Goal: Task Accomplishment & Management: Use online tool/utility

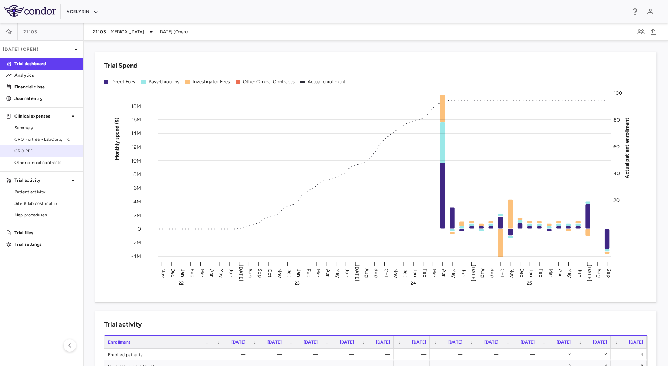
click at [47, 149] on span "CRO PPD" at bounding box center [45, 151] width 63 height 7
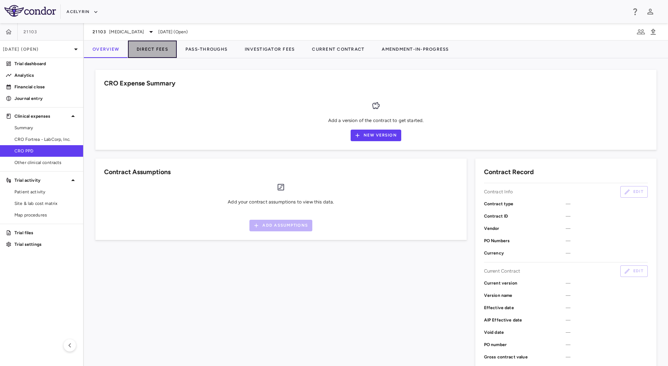
click at [159, 48] on button "Direct Fees" at bounding box center [152, 49] width 49 height 17
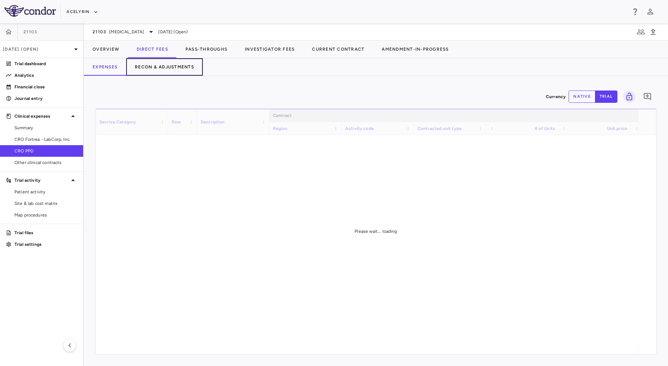
click at [165, 63] on button "Recon & Adjustments" at bounding box center [164, 66] width 77 height 17
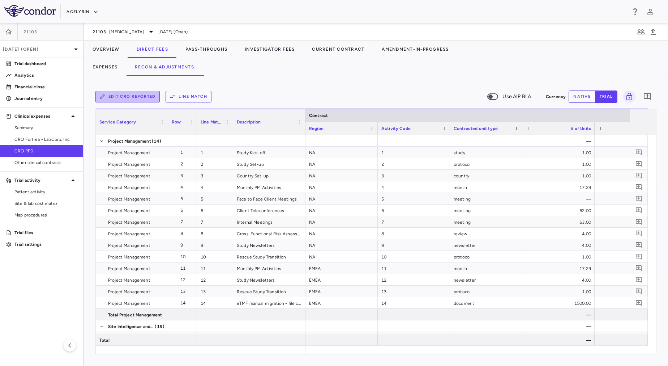
click at [131, 96] on button "Edit CRO reported" at bounding box center [127, 97] width 64 height 12
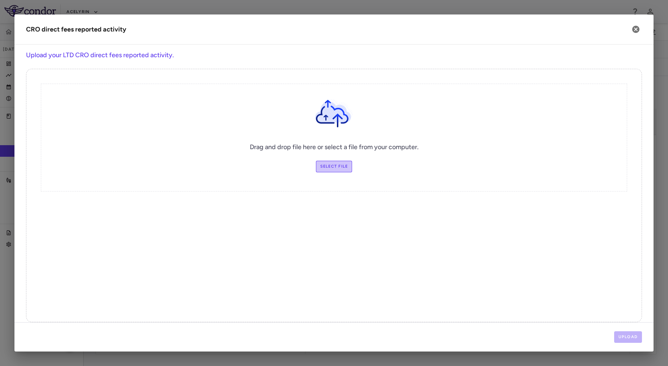
click at [328, 166] on label "Select file" at bounding box center [334, 167] width 37 height 12
click at [0, 0] on input "Select file" at bounding box center [0, 0] width 0 height 0
click at [620, 338] on button "Upload" at bounding box center [628, 337] width 28 height 12
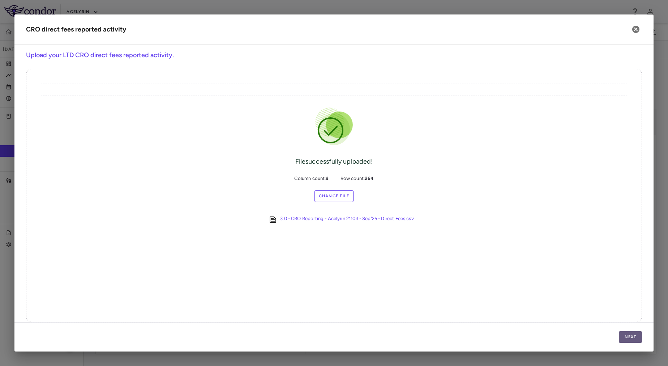
click at [635, 335] on button "Next" at bounding box center [630, 337] width 23 height 12
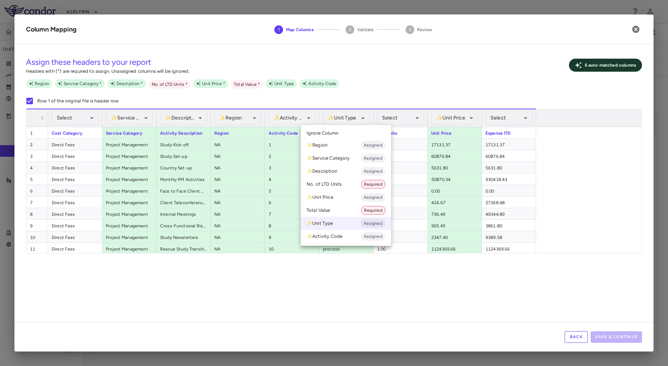
click at [423, 88] on div at bounding box center [334, 183] width 668 height 366
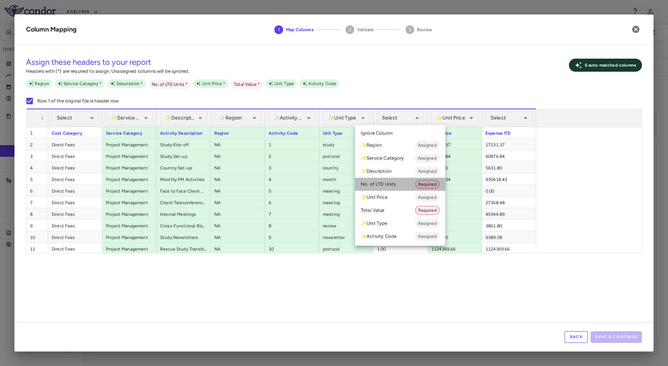
click at [387, 182] on li "No. of LTD Units Required" at bounding box center [400, 184] width 90 height 13
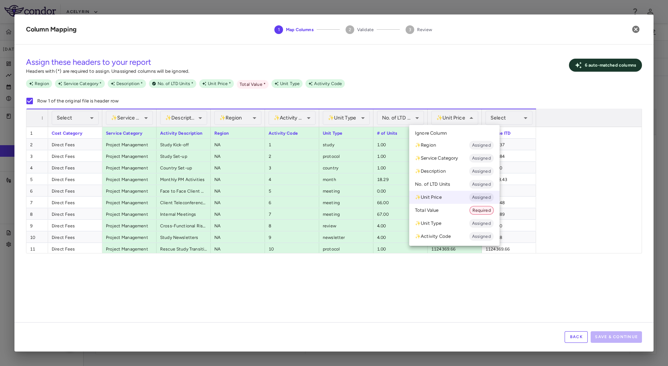
click at [462, 119] on div at bounding box center [334, 183] width 668 height 366
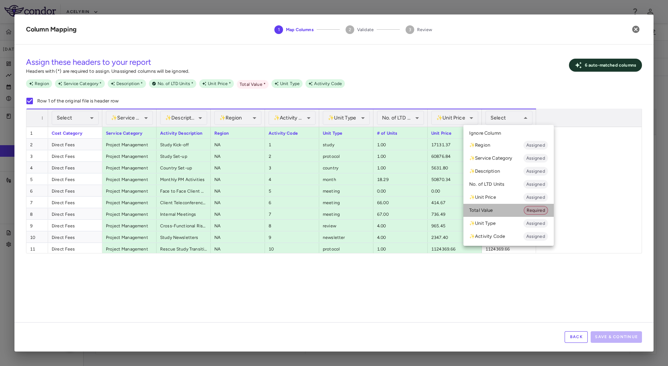
click at [492, 210] on li "Total Value Required" at bounding box center [509, 210] width 90 height 13
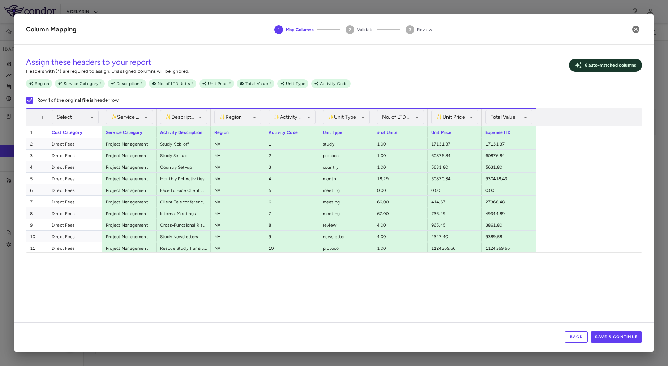
click at [447, 303] on div "**********" at bounding box center [333, 186] width 639 height 272
click at [616, 334] on button "Save & Continue" at bounding box center [616, 337] width 51 height 12
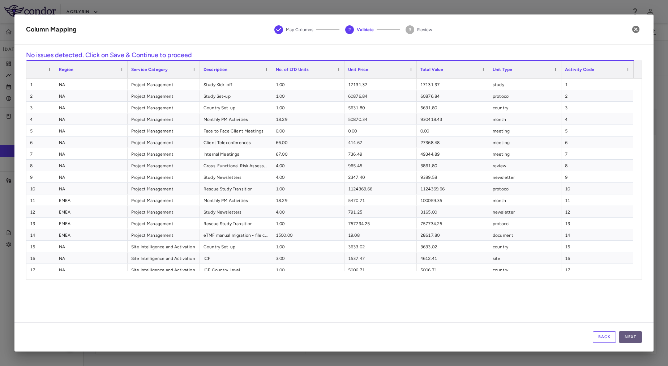
click at [628, 335] on button "Next" at bounding box center [630, 337] width 23 height 12
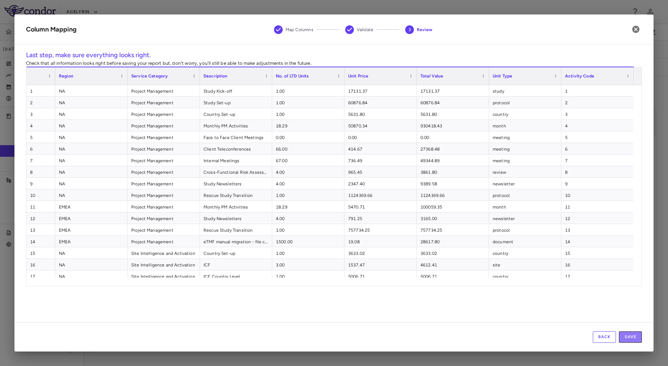
click at [628, 335] on button "Save" at bounding box center [630, 337] width 23 height 12
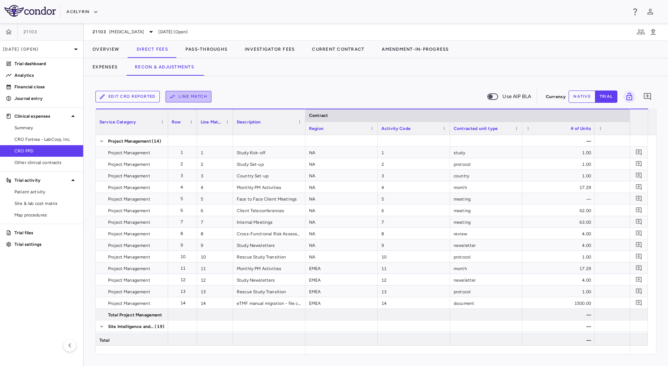
click at [181, 96] on button "Line Match" at bounding box center [189, 97] width 46 height 12
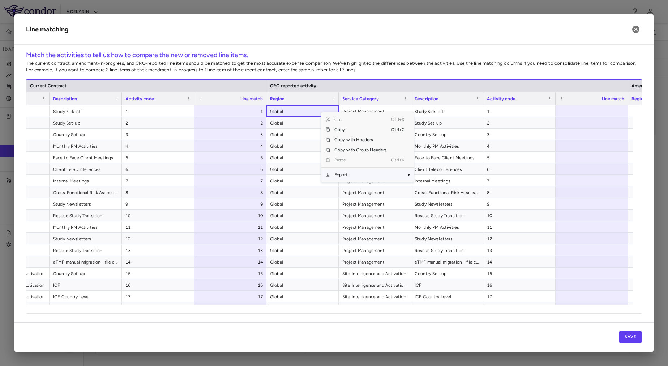
click at [382, 176] on span "Export" at bounding box center [360, 175] width 61 height 10
click at [428, 186] on span "Excel Export" at bounding box center [438, 187] width 34 height 10
click at [379, 329] on div "Save" at bounding box center [333, 336] width 639 height 29
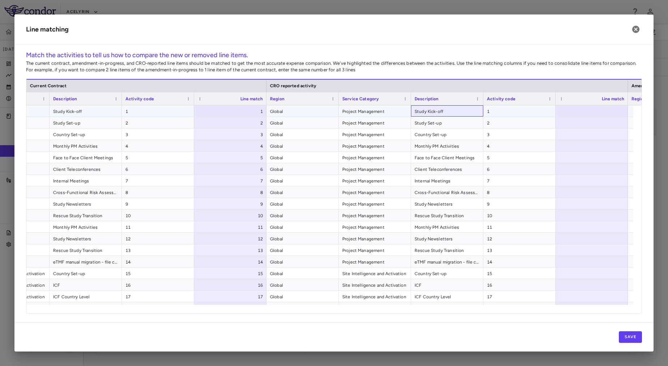
click at [430, 112] on span "Study Kick-off" at bounding box center [447, 112] width 65 height 12
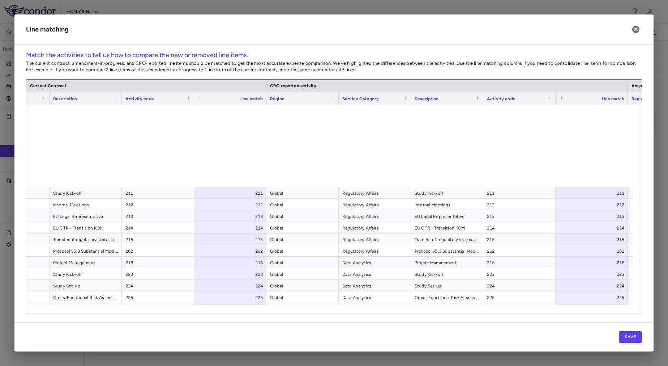
scroll to position [2845, 0]
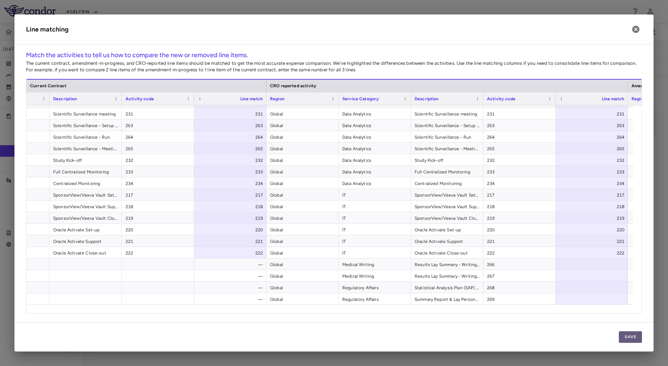
click at [625, 334] on button "Save" at bounding box center [630, 337] width 23 height 12
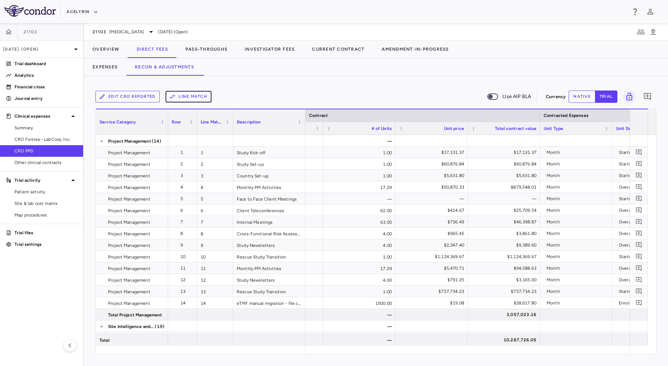
scroll to position [0, 208]
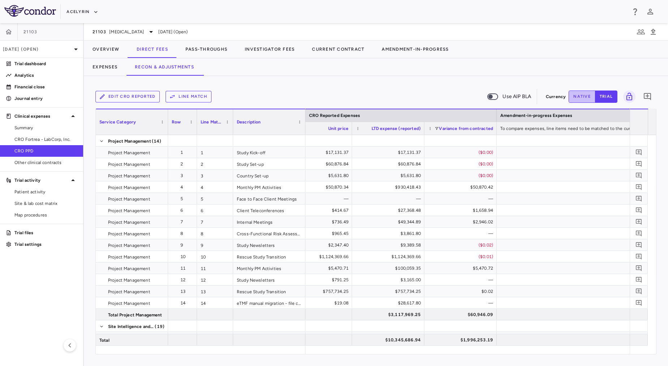
click at [583, 100] on button "native" at bounding box center [582, 96] width 27 height 12
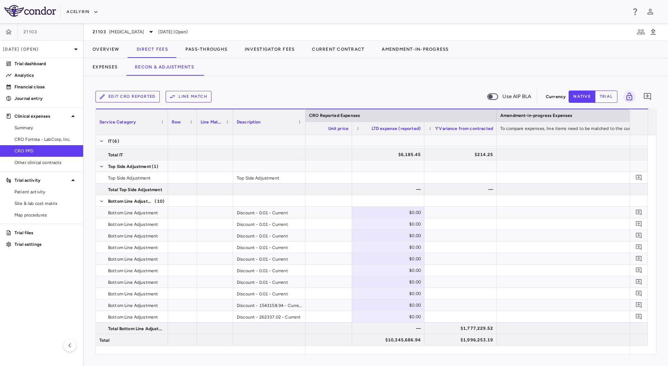
type button "native"
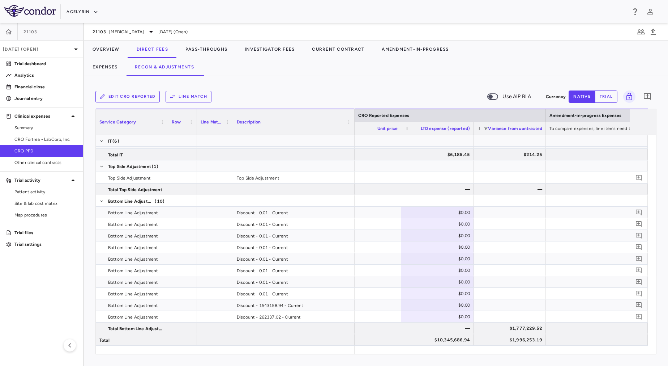
drag, startPoint x: 304, startPoint y: 131, endPoint x: 354, endPoint y: 146, distance: 51.8
click at [354, 146] on div "Service Category Row Line Match" at bounding box center [376, 231] width 561 height 245
click at [433, 215] on div "$0.00" at bounding box center [439, 213] width 62 height 12
type input "**********"
click at [424, 226] on div "$0.00" at bounding box center [439, 224] width 62 height 12
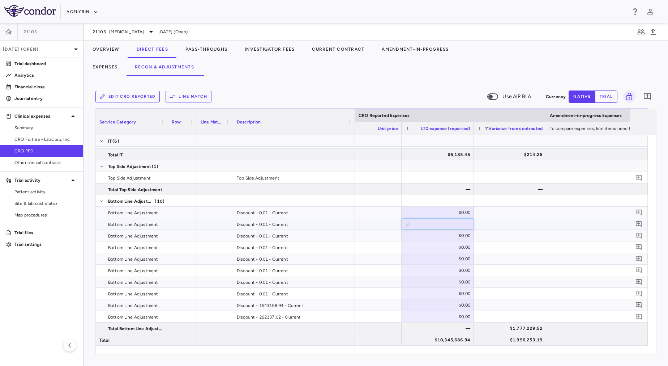
click at [429, 225] on input "*********" at bounding box center [443, 224] width 61 height 12
type input "**********"
click at [440, 221] on div "$0.00" at bounding box center [439, 224] width 62 height 12
click at [425, 213] on div "$1,561,935.66" at bounding box center [439, 213] width 62 height 12
click at [424, 212] on input "**********" at bounding box center [443, 213] width 61 height 12
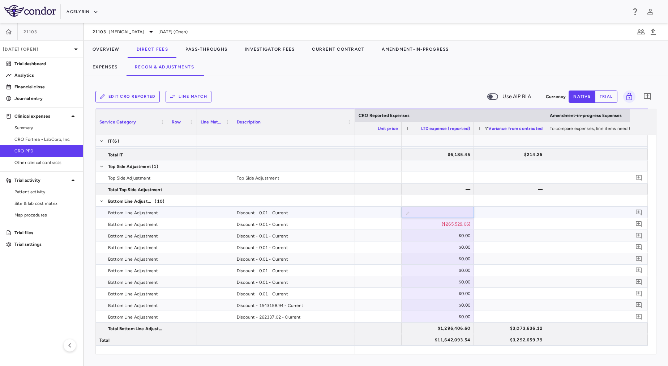
type input "**********"
click at [481, 237] on div at bounding box center [510, 235] width 72 height 11
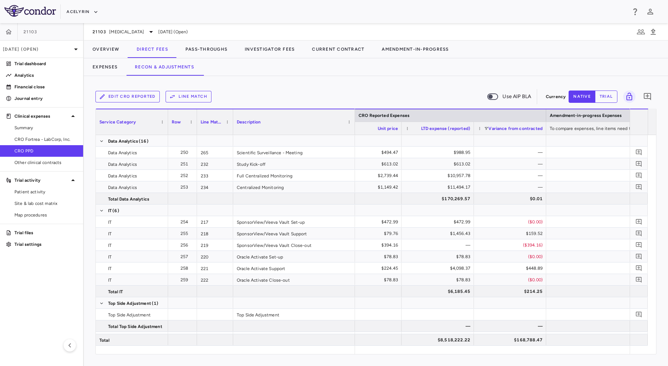
scroll to position [3086, 0]
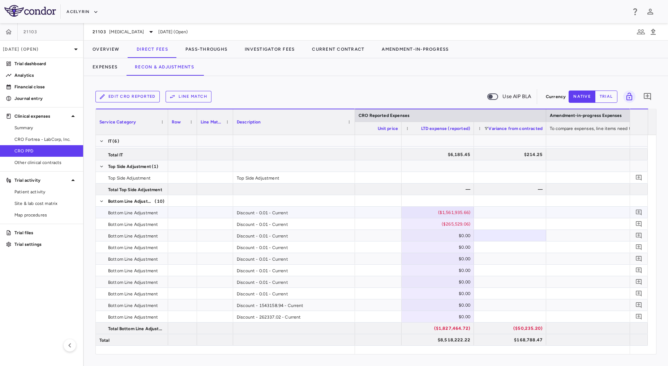
click at [442, 211] on div "($1,561,935.66)" at bounding box center [439, 213] width 62 height 12
click at [436, 213] on input "**********" at bounding box center [443, 213] width 61 height 12
type input "**********"
click at [442, 224] on div "($265,529.06)" at bounding box center [439, 224] width 62 height 12
click at [439, 223] on input "**********" at bounding box center [443, 224] width 61 height 12
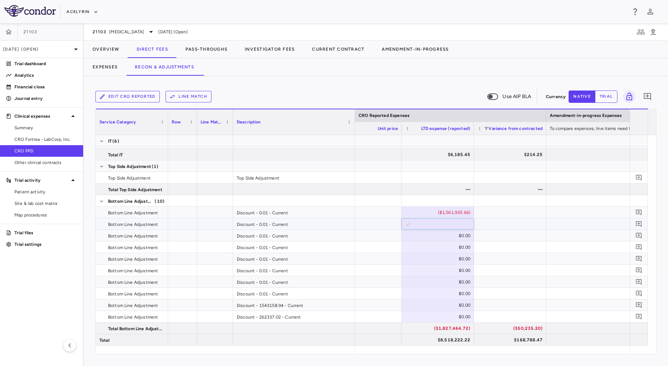
type input "*********"
click at [432, 214] on div "$1,561,935.66" at bounding box center [439, 213] width 62 height 12
click at [432, 214] on input "**********" at bounding box center [443, 213] width 61 height 12
type input "**********"
click at [437, 222] on div "$265,529.06" at bounding box center [439, 224] width 62 height 12
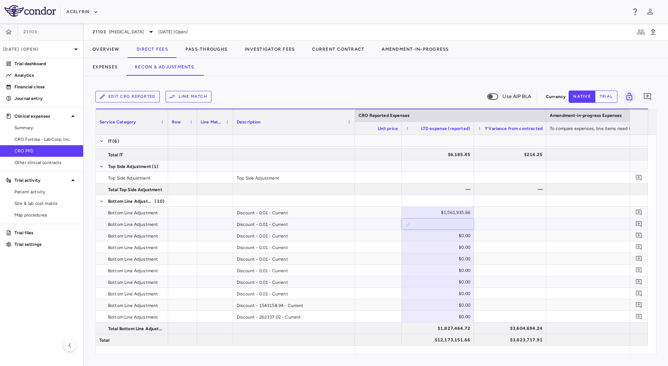
click at [435, 222] on input "*********" at bounding box center [443, 224] width 61 height 12
type input "**********"
drag, startPoint x: 433, startPoint y: 239, endPoint x: 432, endPoint y: 275, distance: 35.5
click at [432, 275] on div "$0.00" at bounding box center [439, 270] width 62 height 12
click at [434, 210] on div "($1,561,935.66)" at bounding box center [439, 213] width 62 height 12
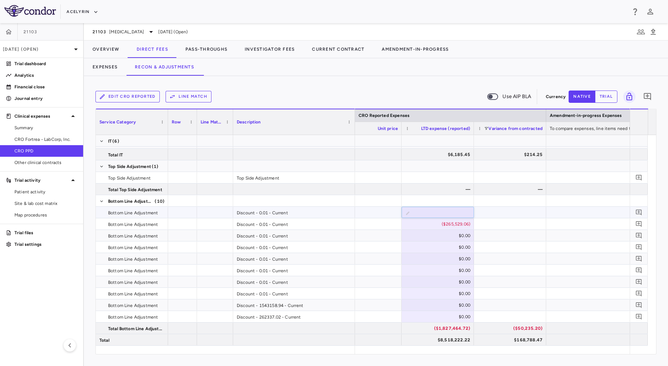
drag, startPoint x: 431, startPoint y: 210, endPoint x: 471, endPoint y: 214, distance: 39.6
click at [471, 214] on input "**********" at bounding box center [443, 213] width 61 height 12
click at [459, 224] on div "($265,529.06)" at bounding box center [439, 224] width 62 height 12
drag, startPoint x: 433, startPoint y: 224, endPoint x: 472, endPoint y: 230, distance: 40.0
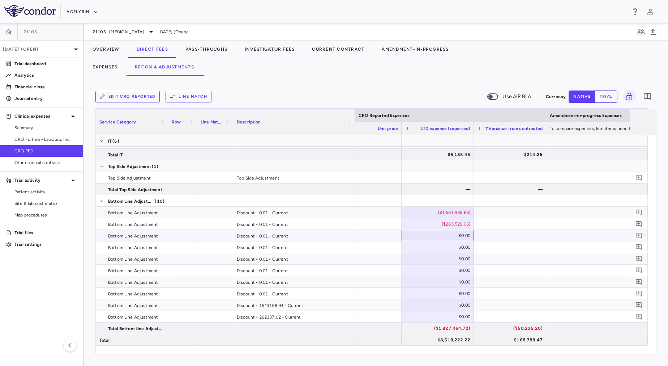
click at [435, 234] on div "$0.00" at bounding box center [439, 236] width 62 height 12
click at [375, 210] on div at bounding box center [365, 212] width 72 height 11
click at [505, 211] on div at bounding box center [510, 212] width 72 height 11
click at [434, 215] on div "($1,561,935.66)" at bounding box center [439, 213] width 62 height 12
drag, startPoint x: 434, startPoint y: 215, endPoint x: 527, endPoint y: 232, distance: 94.5
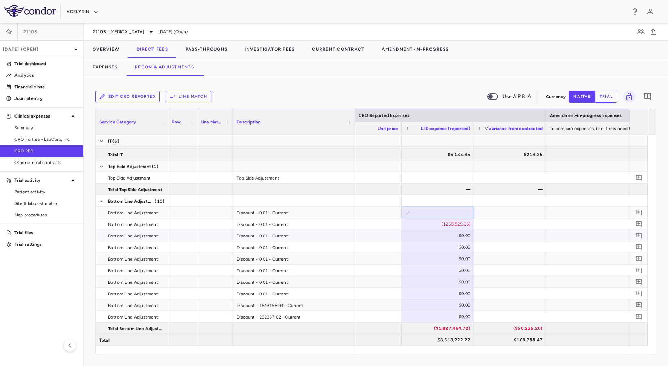
click at [365, 219] on div at bounding box center [365, 223] width 72 height 11
click at [444, 210] on div "($1,561,935.66)" at bounding box center [439, 213] width 62 height 12
drag, startPoint x: 431, startPoint y: 210, endPoint x: 466, endPoint y: 214, distance: 34.9
click at [466, 214] on input "**********" at bounding box center [443, 213] width 61 height 12
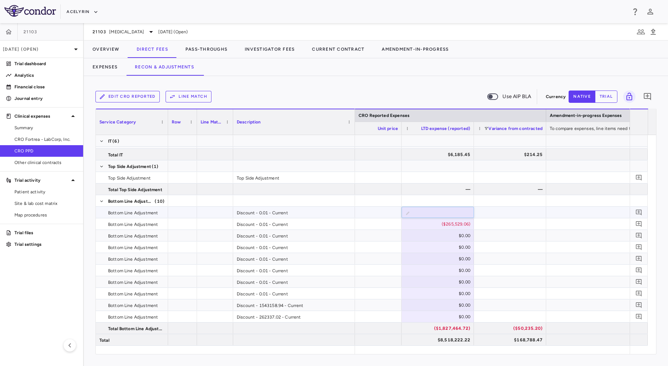
type input "*"
click at [446, 226] on div "($265,529.06)" at bounding box center [439, 224] width 62 height 12
drag, startPoint x: 436, startPoint y: 225, endPoint x: 497, endPoint y: 233, distance: 62.0
type input "*"
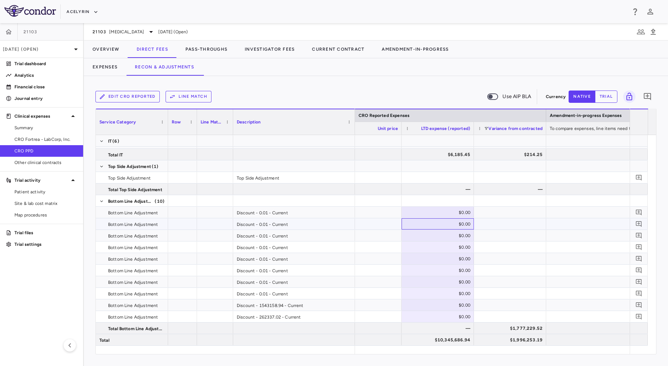
click at [443, 225] on div "$0.00" at bounding box center [439, 224] width 62 height 12
click at [488, 234] on div at bounding box center [510, 235] width 72 height 11
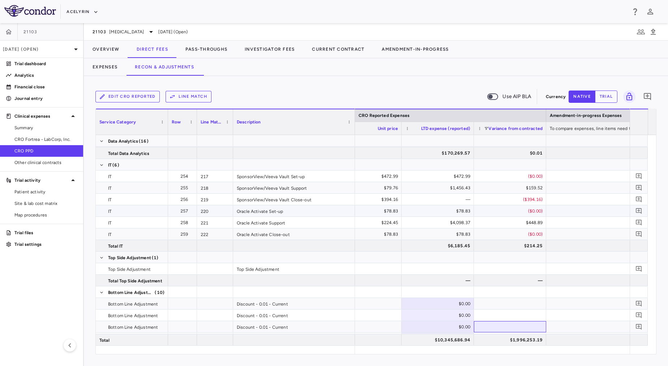
scroll to position [3133, 0]
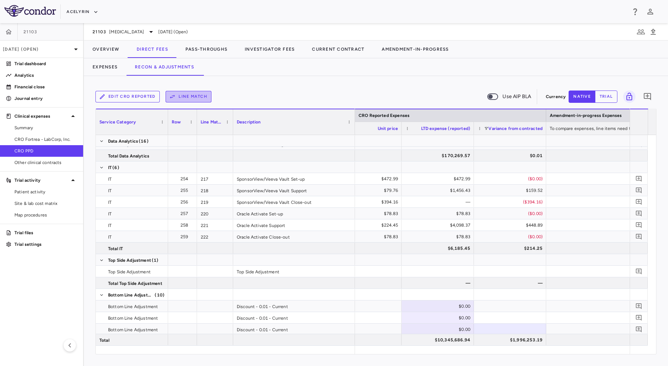
click at [189, 96] on button "Line Match" at bounding box center [189, 97] width 46 height 12
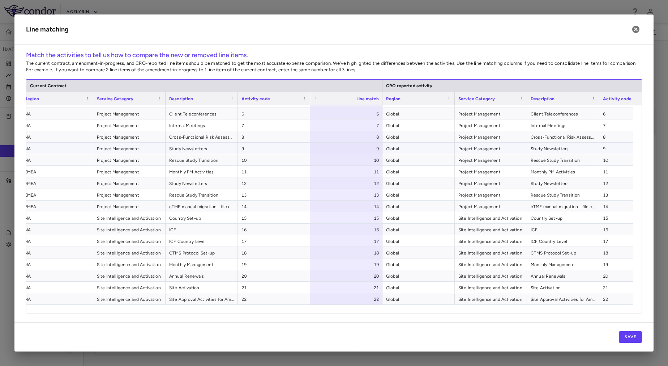
scroll to position [79, 0]
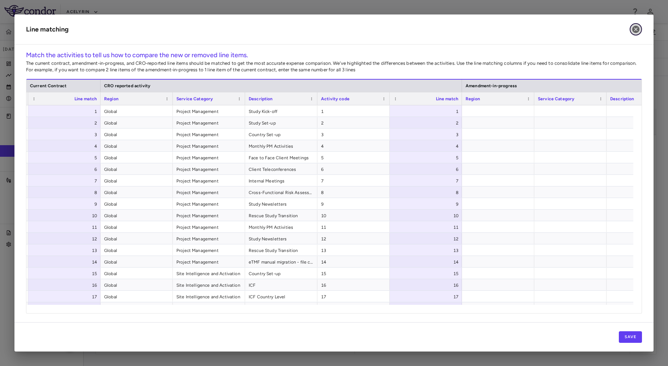
click at [634, 30] on icon "button" at bounding box center [636, 29] width 7 height 7
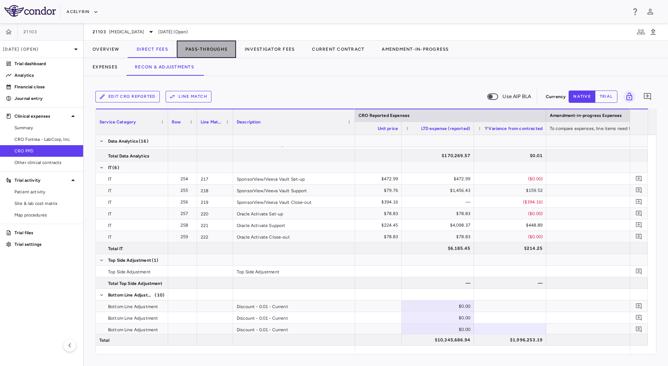
click at [198, 49] on button "Pass-Throughs" at bounding box center [206, 49] width 59 height 17
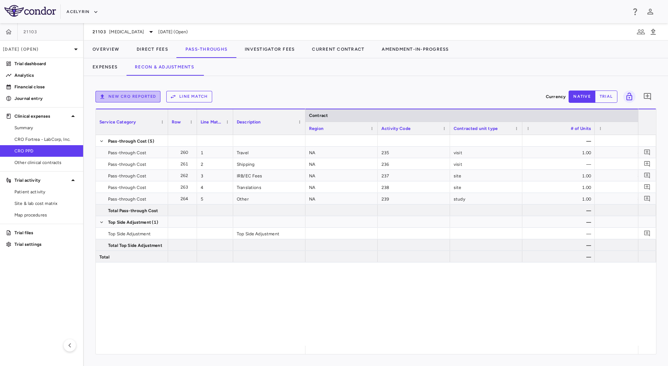
click at [143, 95] on button "New CRO reported" at bounding box center [127, 97] width 65 height 12
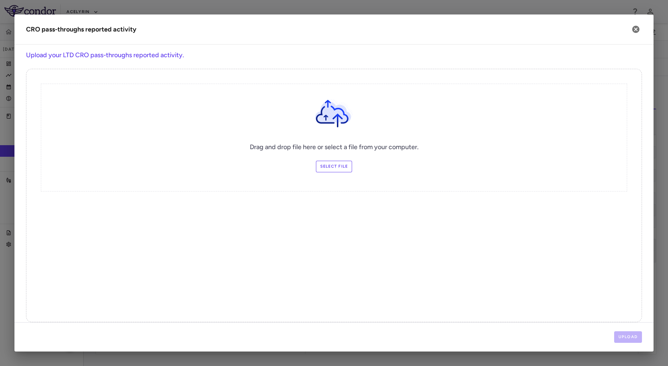
click at [337, 159] on div "Drag and drop file here or select a file from your computer. Select file" at bounding box center [334, 138] width 587 height 108
click at [335, 166] on label "Select file" at bounding box center [334, 167] width 37 height 12
click at [0, 0] on input "Select file" at bounding box center [0, 0] width 0 height 0
click at [631, 333] on button "Upload" at bounding box center [628, 337] width 28 height 12
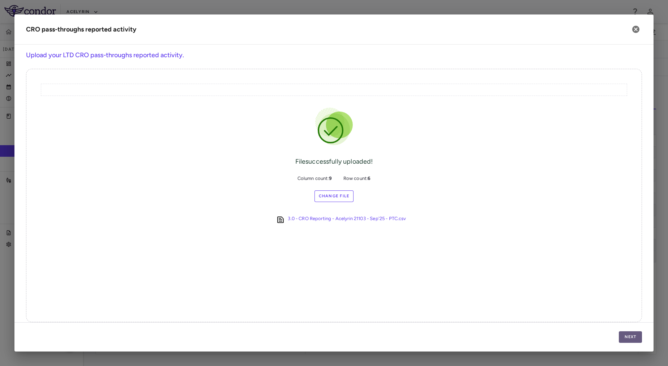
click at [632, 338] on button "Next" at bounding box center [630, 337] width 23 height 12
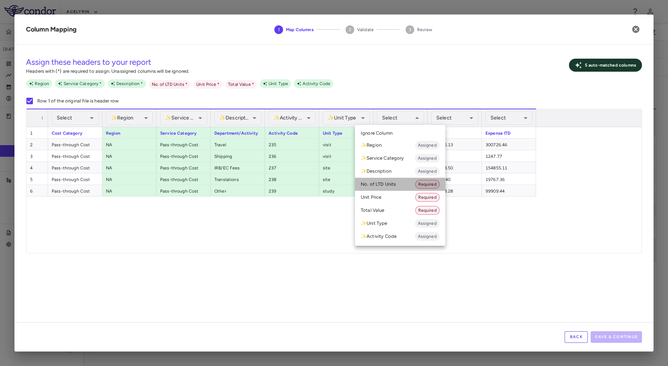
click at [395, 182] on li "No. of LTD Units Required" at bounding box center [400, 184] width 90 height 13
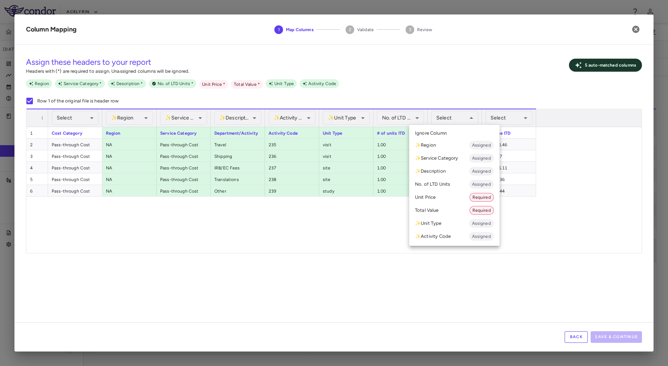
click at [464, 199] on li "Unit Price Required" at bounding box center [454, 197] width 90 height 13
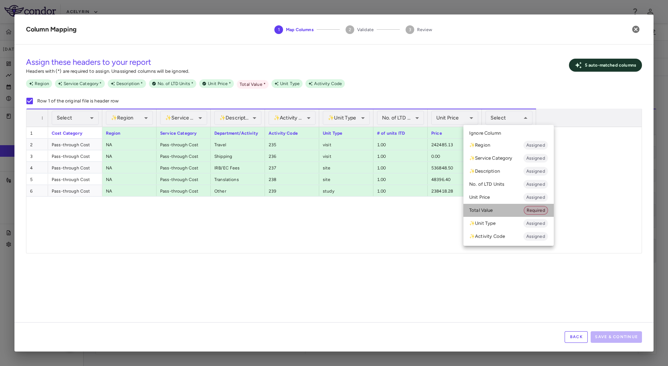
click at [498, 208] on li "Total Value Required" at bounding box center [509, 210] width 90 height 13
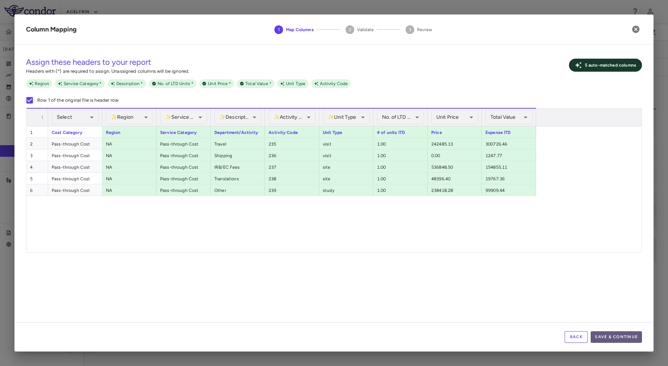
click at [631, 336] on button "Save & Continue" at bounding box center [616, 337] width 51 height 12
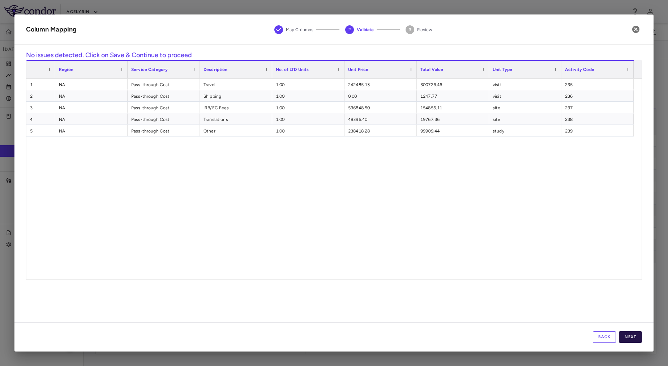
click at [638, 340] on button "Next" at bounding box center [630, 337] width 23 height 12
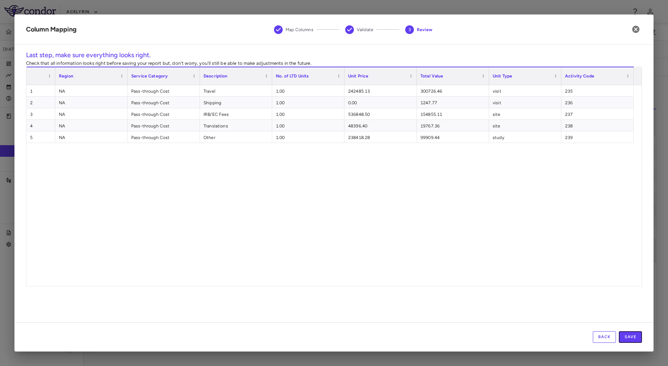
click at [638, 340] on button "Save" at bounding box center [630, 337] width 23 height 12
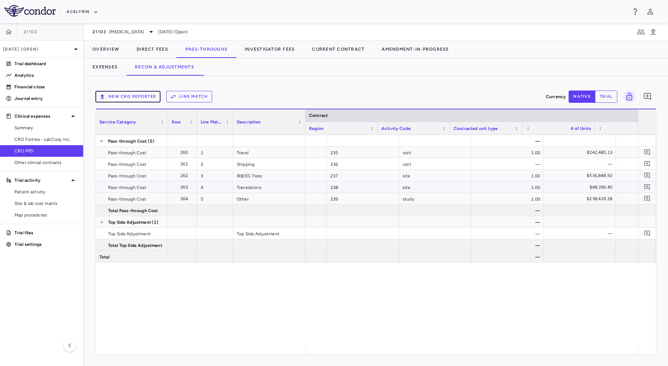
scroll to position [0, 51]
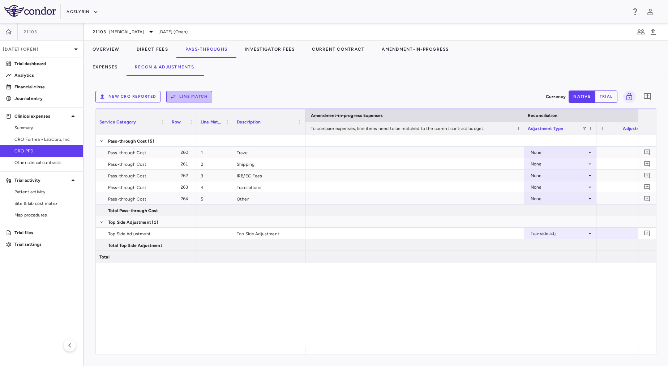
click at [181, 95] on button "Line Match" at bounding box center [189, 97] width 46 height 12
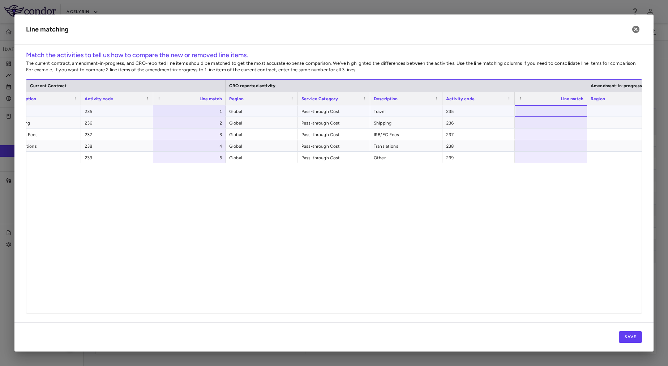
click at [553, 107] on div at bounding box center [551, 110] width 72 height 11
type input "*"
click at [562, 124] on div at bounding box center [551, 122] width 72 height 11
type input "*"
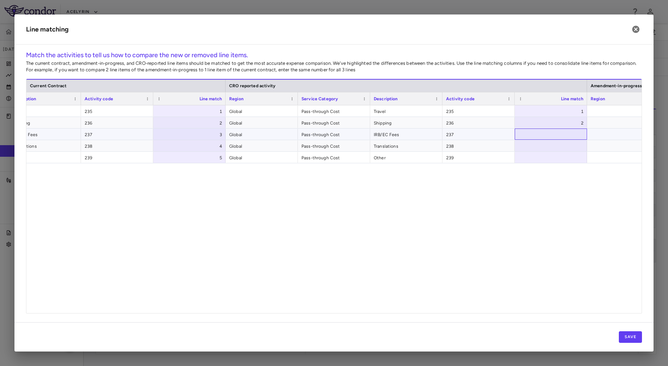
click at [568, 137] on div at bounding box center [551, 133] width 72 height 11
type input "*"
click at [572, 147] on div at bounding box center [551, 145] width 72 height 11
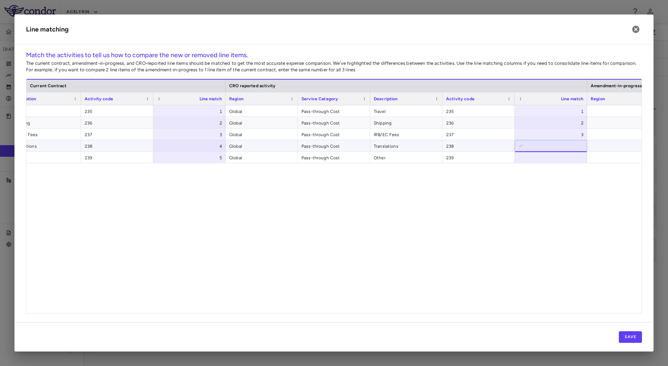
type input "*"
click at [574, 157] on div at bounding box center [551, 157] width 72 height 11
type input "*"
click at [620, 157] on div at bounding box center [623, 157] width 72 height 11
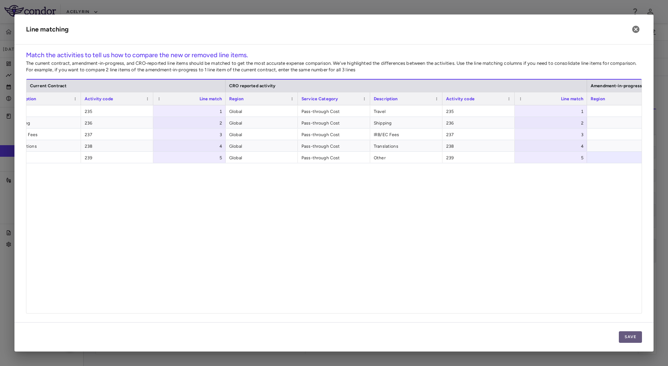
click at [638, 338] on button "Save" at bounding box center [630, 337] width 23 height 12
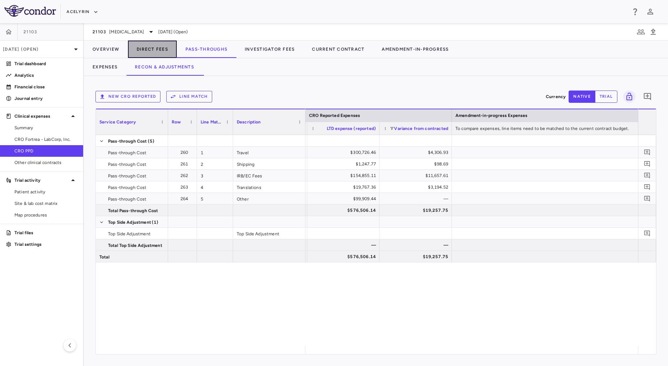
click at [149, 41] on button "Direct Fees" at bounding box center [152, 49] width 49 height 17
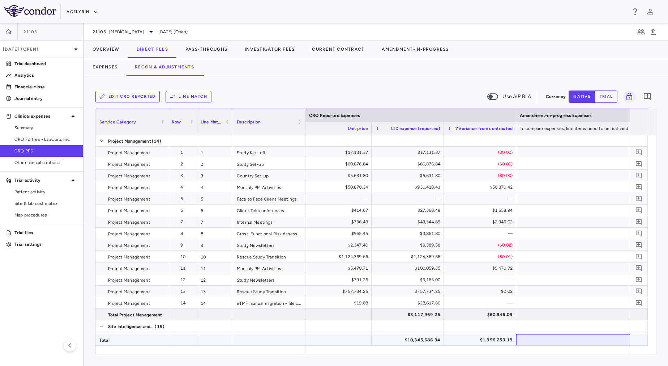
drag, startPoint x: 518, startPoint y: 344, endPoint x: 466, endPoint y: 340, distance: 51.5
click at [466, 340] on div "$10,345,686.94 $1,996,253.19" at bounding box center [55, 340] width 1790 height 12
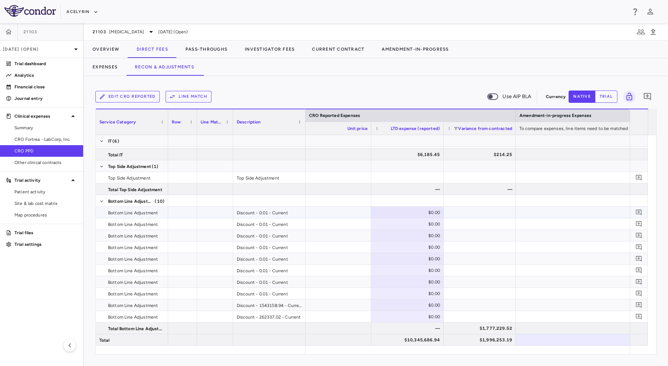
click at [405, 212] on div "$0.00" at bounding box center [409, 213] width 62 height 12
drag, startPoint x: 405, startPoint y: 212, endPoint x: 455, endPoint y: 209, distance: 50.4
click at [455, 209] on div "​ *" at bounding box center [55, 213] width 1790 height 12
type input "**********"
click at [396, 221] on div "$0.00" at bounding box center [409, 224] width 62 height 12
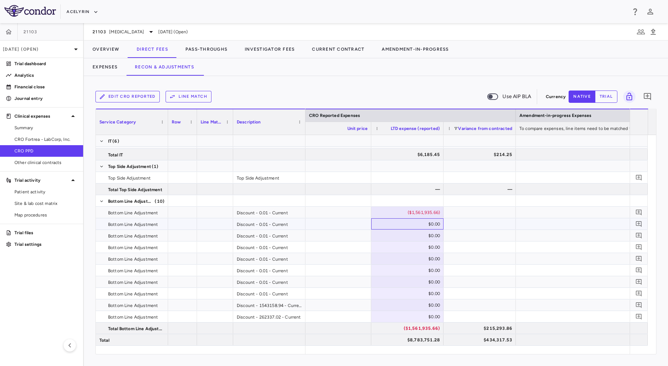
click at [418, 224] on div "$0.00" at bounding box center [409, 224] width 62 height 12
type input "**********"
click at [463, 226] on div at bounding box center [480, 223] width 72 height 11
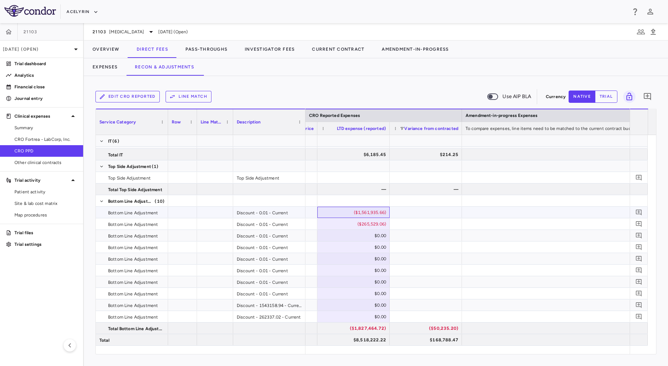
click at [356, 214] on div "($1,561,935.66)" at bounding box center [355, 213] width 62 height 12
drag, startPoint x: 342, startPoint y: 211, endPoint x: 386, endPoint y: 212, distance: 44.1
click at [386, 212] on input "**********" at bounding box center [359, 213] width 61 height 12
click at [378, 303] on div "$0.00" at bounding box center [355, 305] width 62 height 12
type input "**********"
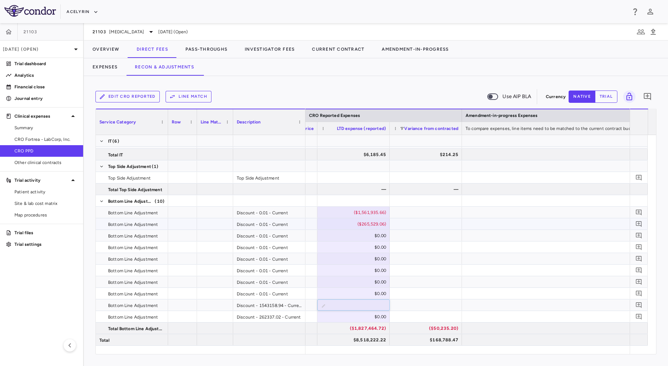
click at [360, 225] on div "($265,529.06)" at bounding box center [355, 224] width 62 height 12
drag, startPoint x: 352, startPoint y: 225, endPoint x: 392, endPoint y: 223, distance: 40.2
click at [392, 223] on div "**********" at bounding box center [1, 224] width 1790 height 12
click at [367, 318] on div "$0.00" at bounding box center [355, 317] width 62 height 12
click at [360, 224] on div "($265,529.06)" at bounding box center [355, 224] width 62 height 12
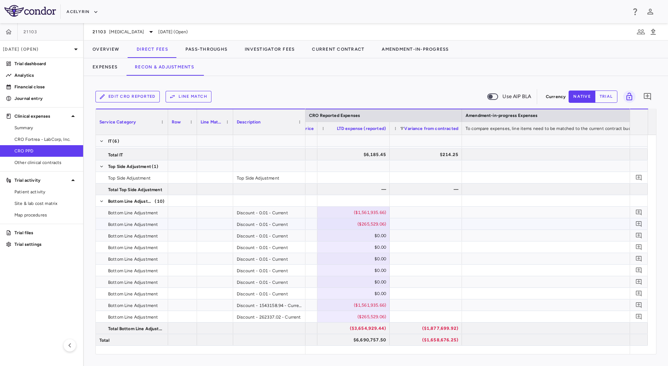
click at [389, 225] on div "($265,529.06)" at bounding box center [354, 223] width 72 height 11
click at [355, 213] on div "($1,561,935.66)" at bounding box center [355, 213] width 62 height 12
drag, startPoint x: 349, startPoint y: 213, endPoint x: 404, endPoint y: 222, distance: 56.1
click at [359, 227] on div "($265,529.06)" at bounding box center [355, 224] width 62 height 12
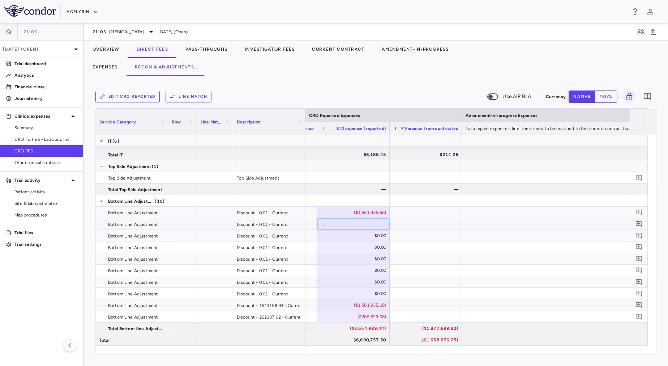
drag, startPoint x: 353, startPoint y: 225, endPoint x: 388, endPoint y: 226, distance: 35.1
click at [388, 226] on input "**********" at bounding box center [359, 224] width 61 height 12
click at [374, 239] on div "$0.00" at bounding box center [355, 236] width 62 height 12
click at [360, 212] on div "($1,561,935.66)" at bounding box center [355, 213] width 62 height 12
type input "**"
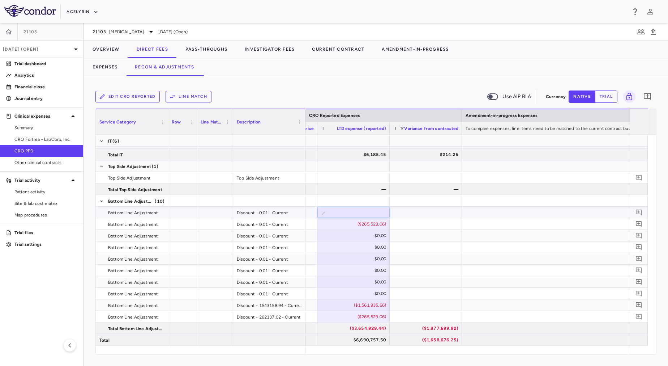
type input "*"
click at [414, 210] on div at bounding box center [426, 212] width 72 height 11
click at [357, 224] on div "($265,529.06)" at bounding box center [355, 224] width 62 height 12
drag, startPoint x: 356, startPoint y: 223, endPoint x: 400, endPoint y: 236, distance: 46.5
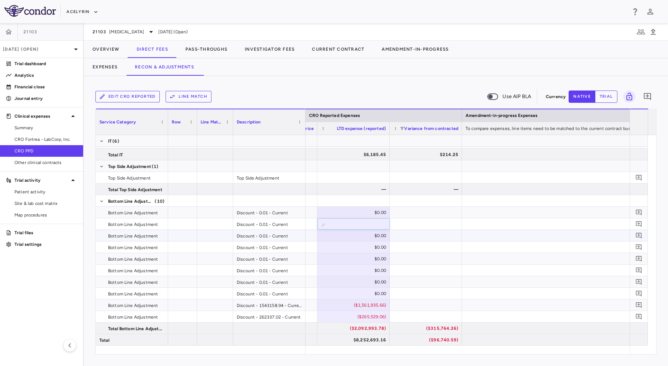
type input "**"
click at [414, 236] on div at bounding box center [426, 235] width 72 height 11
click at [369, 224] on div "($265,529.06)" at bounding box center [355, 224] width 62 height 12
drag, startPoint x: 353, startPoint y: 224, endPoint x: 406, endPoint y: 242, distance: 55.9
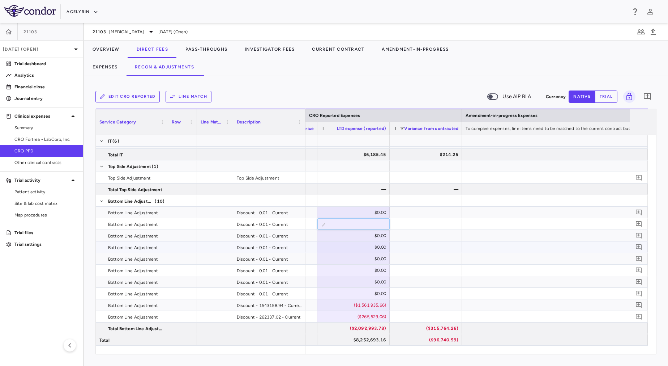
type input "*"
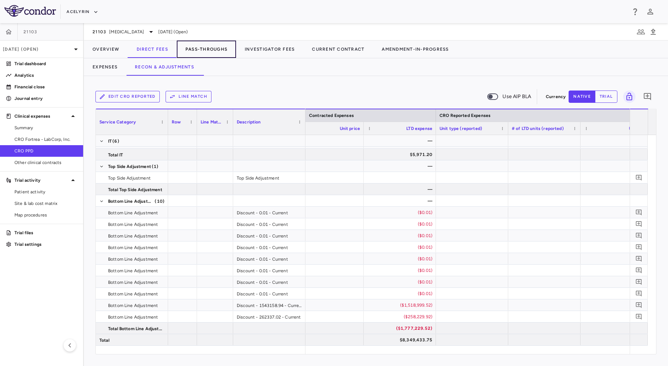
click at [213, 46] on button "Pass-Throughs" at bounding box center [206, 49] width 59 height 17
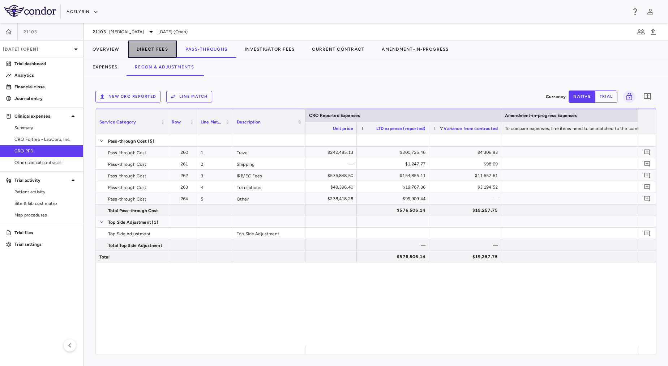
click at [170, 50] on button "Direct Fees" at bounding box center [152, 49] width 49 height 17
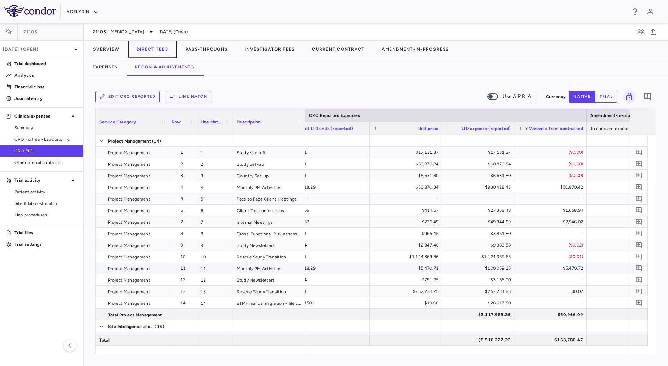
scroll to position [0, 1086]
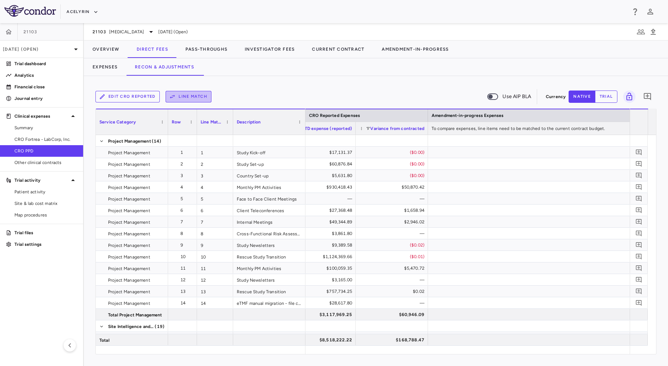
click at [173, 95] on icon "button" at bounding box center [172, 96] width 7 height 7
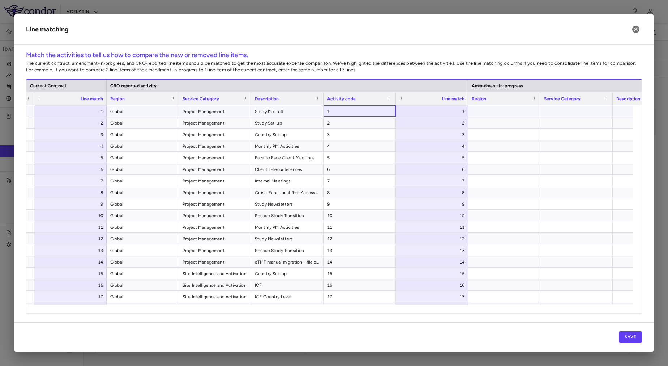
click at [341, 110] on span "1" at bounding box center [359, 112] width 65 height 12
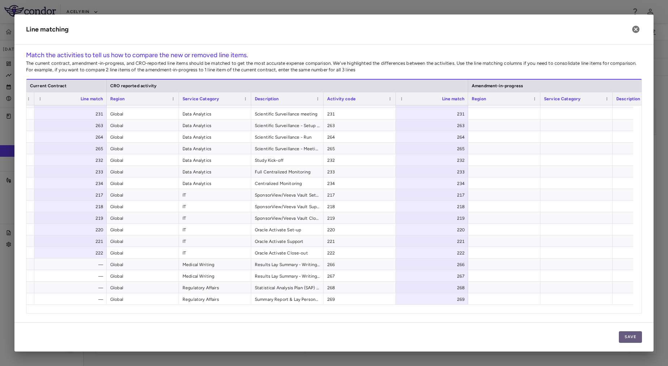
click at [633, 335] on button "Save" at bounding box center [630, 337] width 23 height 12
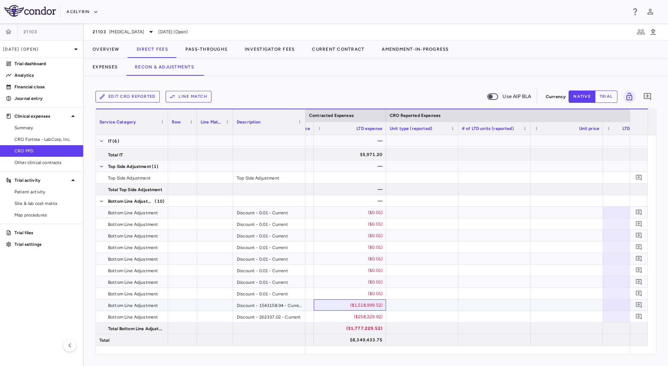
click at [347, 305] on div "($1,518,999.52)" at bounding box center [351, 305] width 62 height 12
click at [345, 305] on div "($1,518,999.52)" at bounding box center [351, 305] width 62 height 12
click at [340, 305] on div "($1,518,999.52)" at bounding box center [351, 305] width 62 height 12
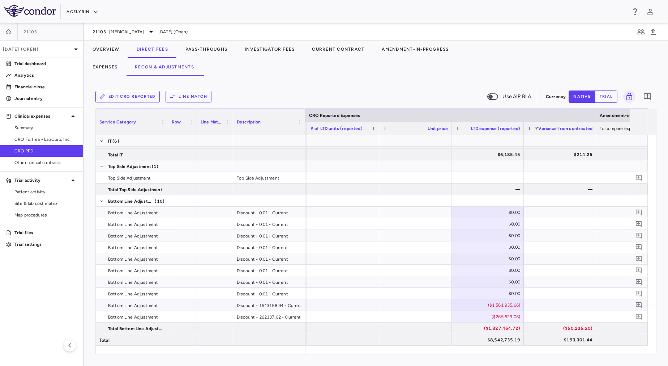
click at [477, 306] on div "($1,561,935.66)" at bounding box center [489, 305] width 62 height 12
click at [483, 318] on div "($265,529.06)" at bounding box center [489, 317] width 62 height 12
click at [544, 309] on div at bounding box center [560, 304] width 72 height 11
click at [473, 305] on div "($1,561,935.66)" at bounding box center [489, 305] width 62 height 12
drag, startPoint x: 476, startPoint y: 305, endPoint x: 514, endPoint y: 305, distance: 38.0
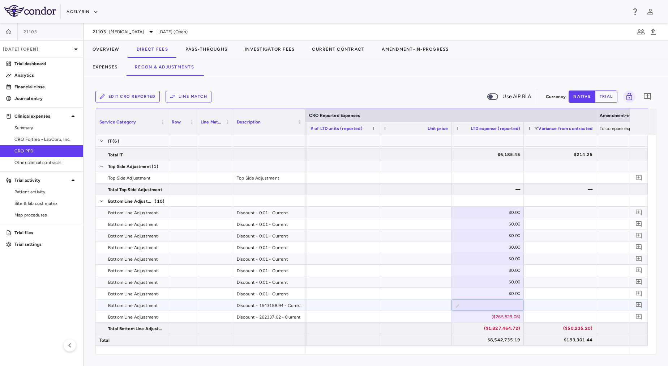
click at [514, 305] on input "**********" at bounding box center [493, 305] width 61 height 12
type input "**********"
click at [479, 319] on div "($265,529.06)" at bounding box center [489, 317] width 62 height 12
drag, startPoint x: 477, startPoint y: 315, endPoint x: 513, endPoint y: 315, distance: 36.2
click at [513, 315] on input "**********" at bounding box center [493, 317] width 61 height 12
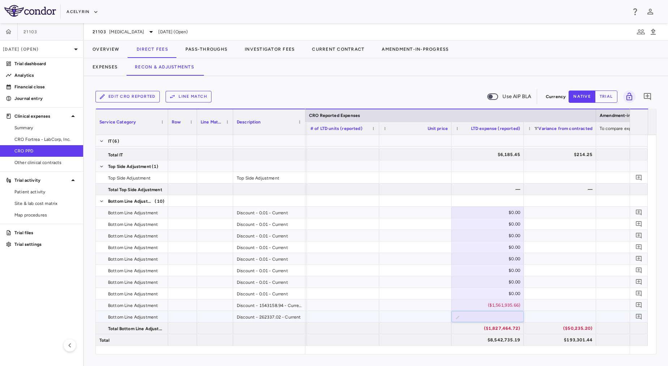
type input "**********"
click at [550, 317] on div at bounding box center [560, 316] width 72 height 11
click at [413, 146] on div "$78.83" at bounding box center [417, 143] width 62 height 12
click at [412, 141] on div at bounding box center [415, 140] width 72 height 11
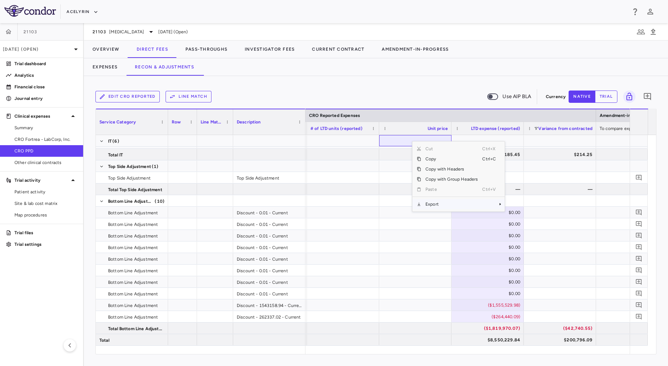
click at [447, 203] on span "Export" at bounding box center [451, 204] width 61 height 10
click at [526, 216] on span "Excel Export" at bounding box center [529, 217] width 34 height 10
click at [302, 95] on div "Edit CRO reported Line Match Use AIP BLA" at bounding box center [319, 96] width 448 height 15
click at [116, 69] on button "Expenses" at bounding box center [105, 66] width 42 height 17
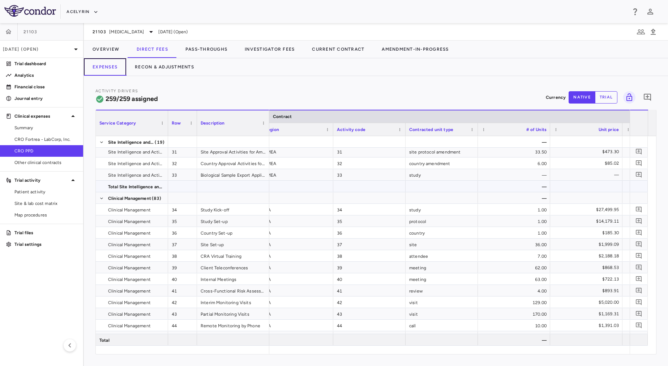
scroll to position [0, 11]
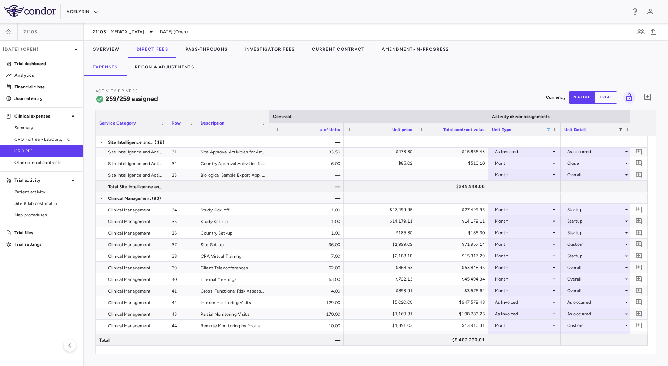
click at [549, 131] on span at bounding box center [548, 129] width 4 height 4
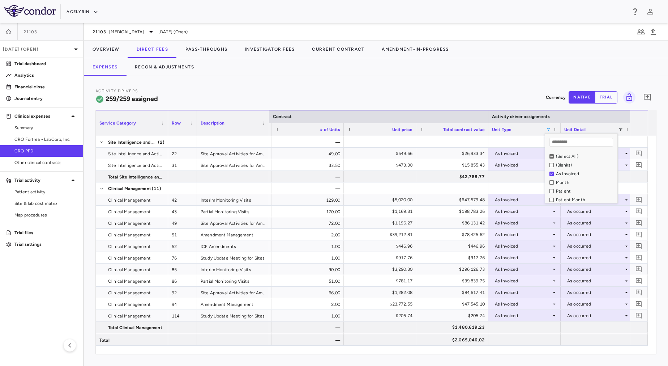
click at [403, 95] on div "Activity Drivers 259/259 assigned Currency native trial 0" at bounding box center [375, 97] width 561 height 19
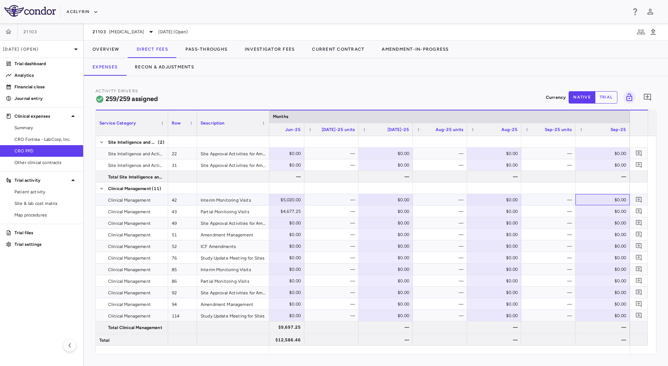
click at [613, 201] on div "$0.00" at bounding box center [604, 200] width 44 height 12
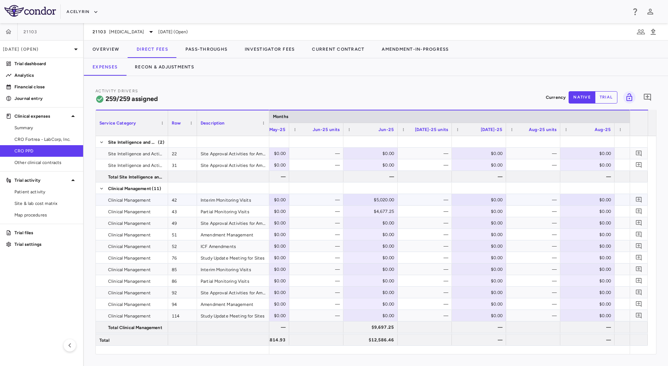
click at [373, 199] on div "$5,020.00" at bounding box center [372, 200] width 44 height 12
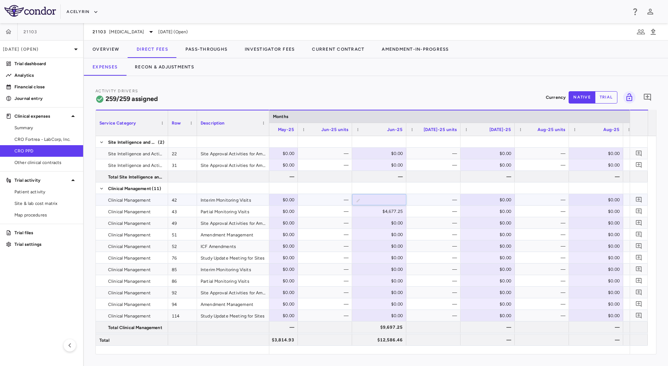
click at [469, 200] on div "$0.00" at bounding box center [489, 200] width 44 height 12
click at [469, 200] on div "​" at bounding box center [488, 200] width 54 height 12
paste input "********"
click at [469, 200] on div "​ ********" at bounding box center [488, 200] width 54 height 12
click at [482, 199] on input "********" at bounding box center [493, 200] width 43 height 12
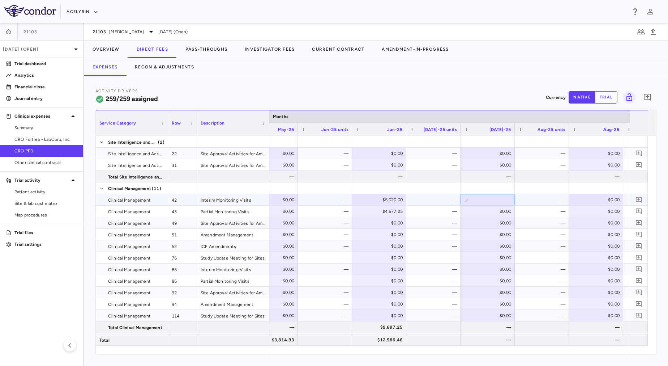
type input "*********"
click at [536, 201] on div "—" at bounding box center [544, 200] width 44 height 12
click at [482, 210] on div "$0.00" at bounding box center [489, 211] width 44 height 12
paste input "*******"
type input "*******"
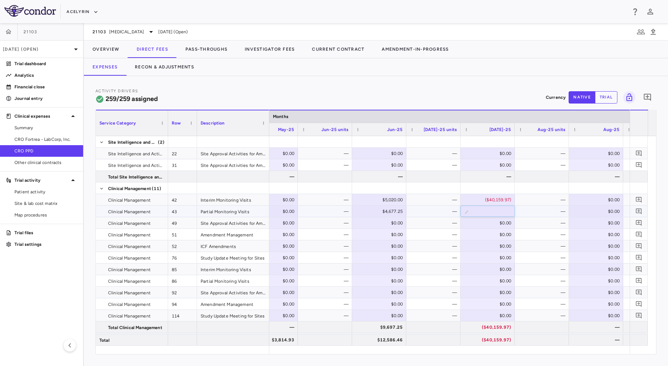
click at [530, 209] on div "—" at bounding box center [544, 211] width 44 height 12
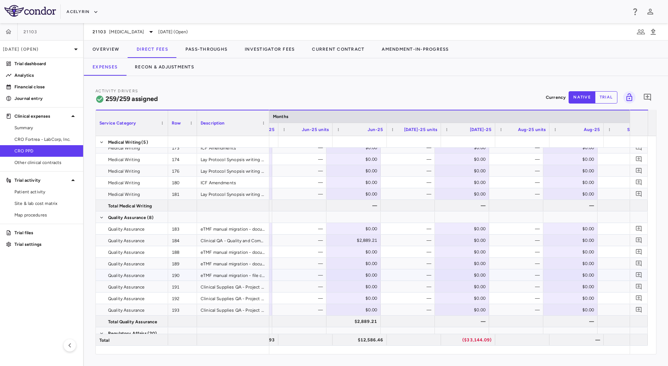
scroll to position [0, 2800]
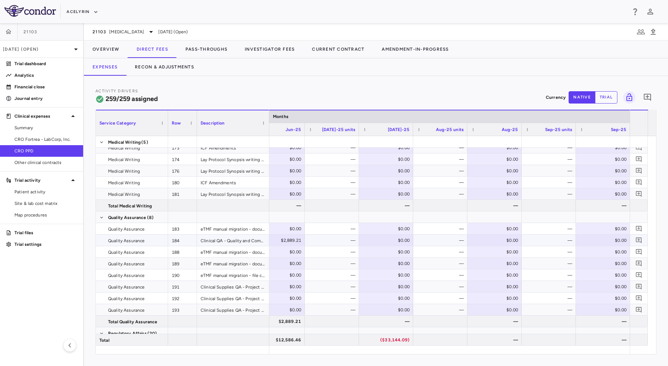
click at [499, 238] on div "$0.00" at bounding box center [496, 240] width 44 height 12
type input "*******"
click at [533, 239] on div "—" at bounding box center [550, 240] width 44 height 12
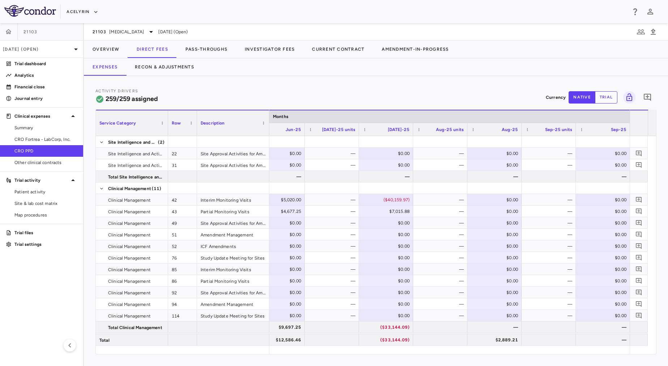
scroll to position [0, 0]
click at [173, 65] on button "Recon & Adjustments" at bounding box center [164, 66] width 77 height 17
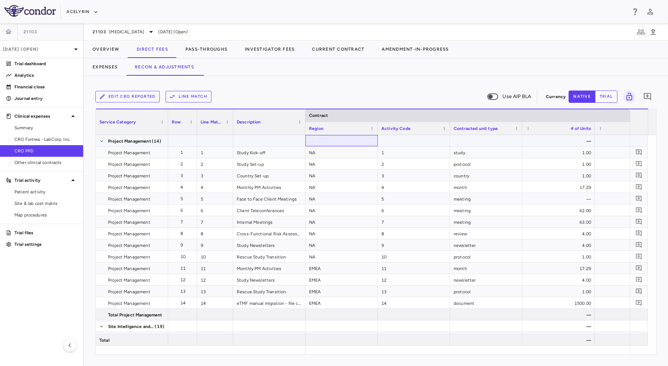
click at [343, 141] on div at bounding box center [342, 140] width 72 height 11
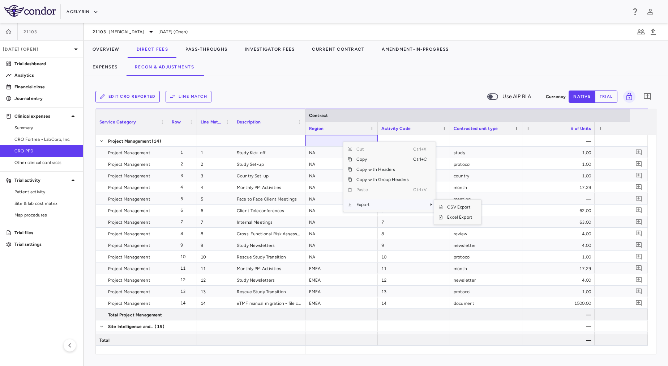
click at [399, 203] on span "Export" at bounding box center [382, 204] width 61 height 10
click at [459, 216] on span "Excel Export" at bounding box center [460, 217] width 34 height 10
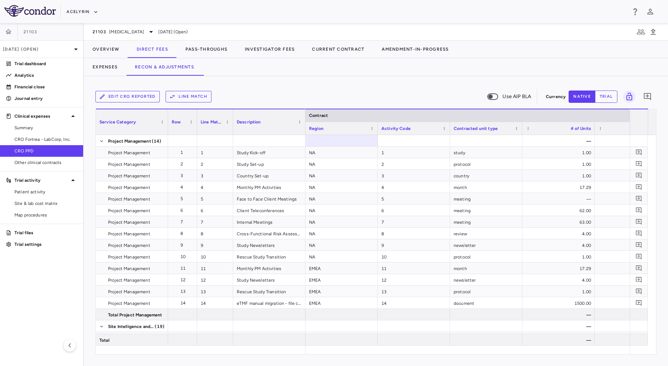
click at [323, 89] on div "Edit CRO reported Line Match Use AIP BLA" at bounding box center [319, 96] width 448 height 15
click at [332, 344] on div at bounding box center [342, 339] width 72 height 11
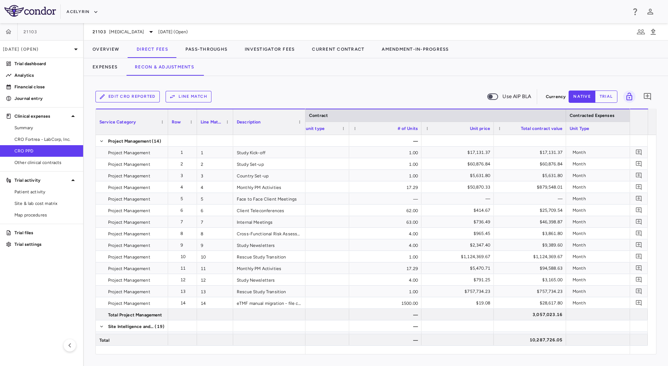
scroll to position [0, 178]
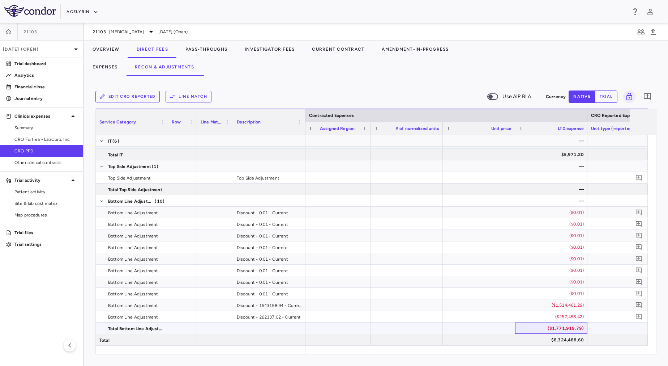
click at [548, 327] on div "($1,771,919.79)" at bounding box center [553, 328] width 62 height 12
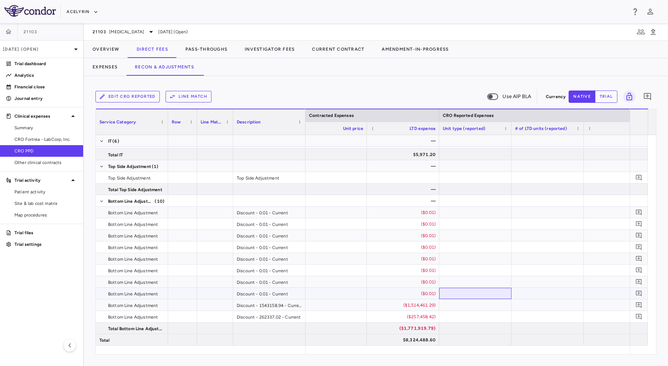
click at [496, 293] on div at bounding box center [475, 293] width 72 height 11
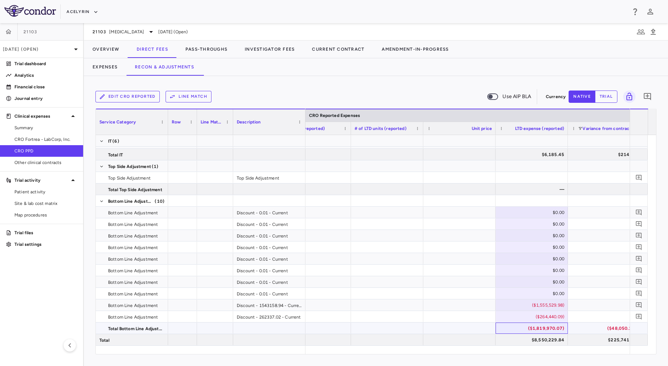
click at [520, 326] on div "($1,819,970.07)" at bounding box center [533, 328] width 62 height 12
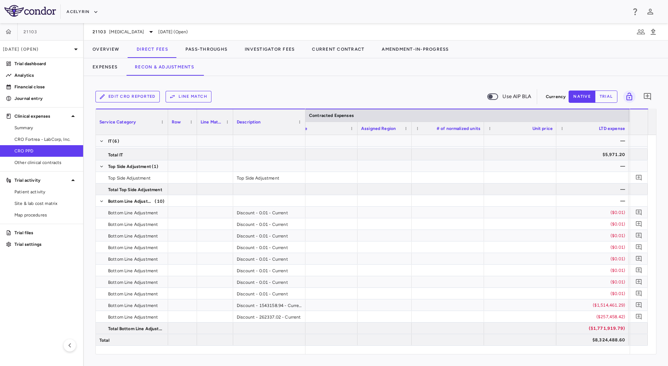
scroll to position [0, 671]
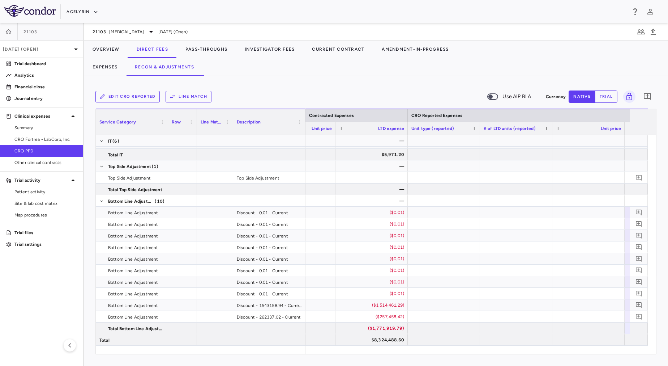
click at [388, 328] on div "($1,771,919.79)" at bounding box center [373, 328] width 62 height 12
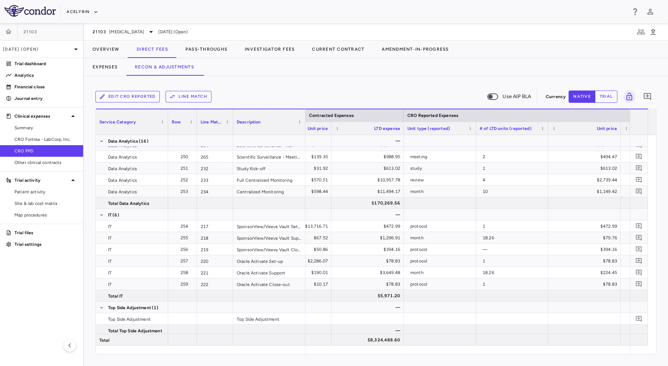
scroll to position [0, 816]
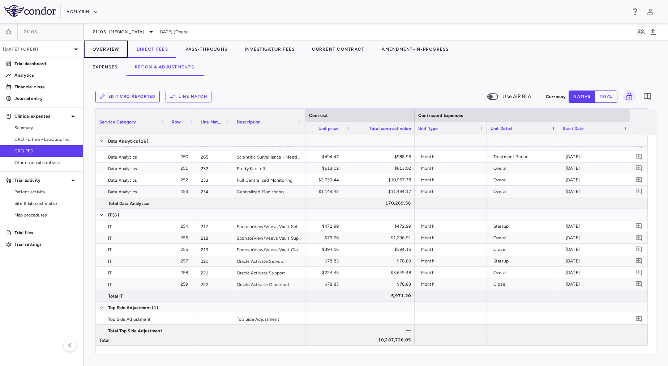
click at [101, 52] on button "Overview" at bounding box center [106, 49] width 44 height 17
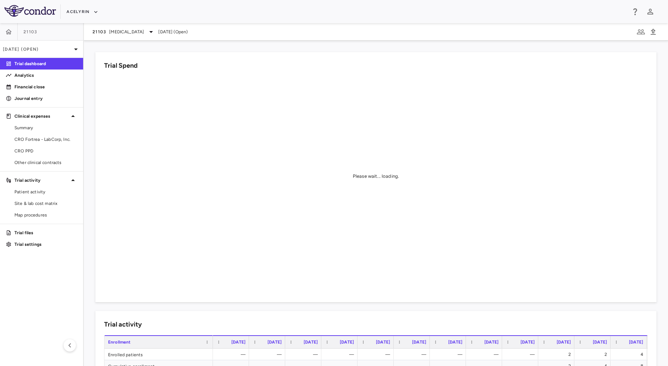
click at [38, 32] on div "21103" at bounding box center [41, 31] width 83 height 17
click at [108, 30] on div "21103 [MEDICAL_DATA]" at bounding box center [124, 31] width 63 height 9
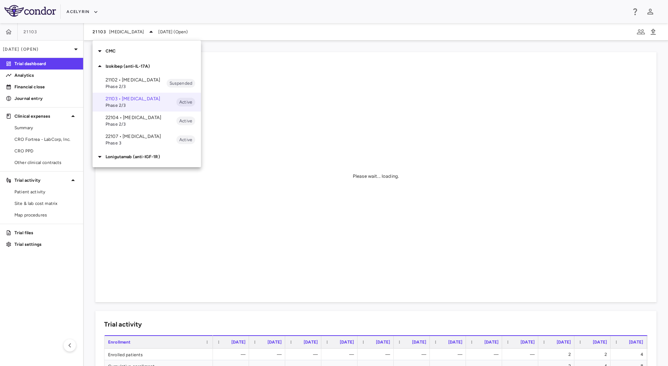
click at [12, 30] on div at bounding box center [334, 183] width 668 height 366
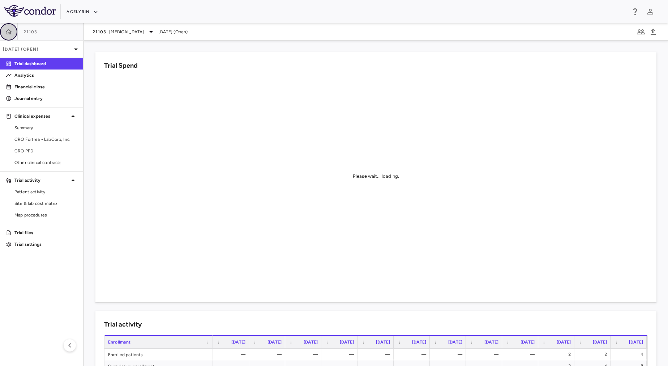
click at [10, 31] on icon "button" at bounding box center [8, 31] width 7 height 7
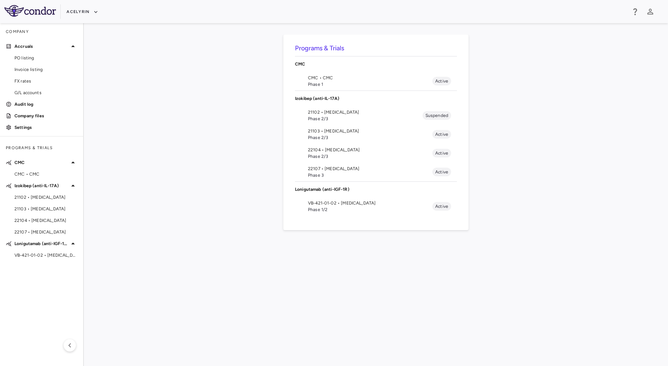
click at [395, 207] on span "Phase 1/2" at bounding box center [370, 209] width 124 height 7
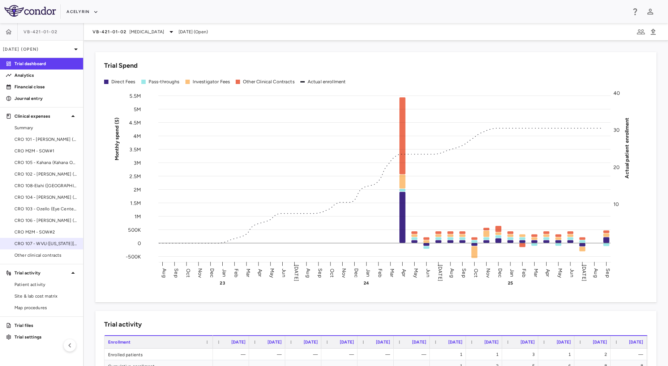
click at [71, 246] on span "CRO 107 - WVU ([US_STATE][GEOGRAPHIC_DATA])" at bounding box center [45, 243] width 63 height 7
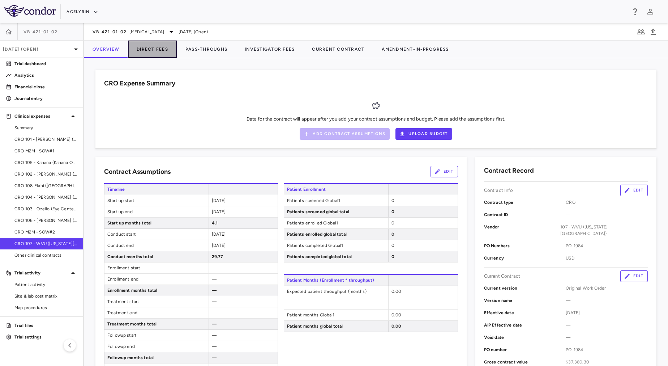
click at [152, 55] on button "Direct Fees" at bounding box center [152, 49] width 49 height 17
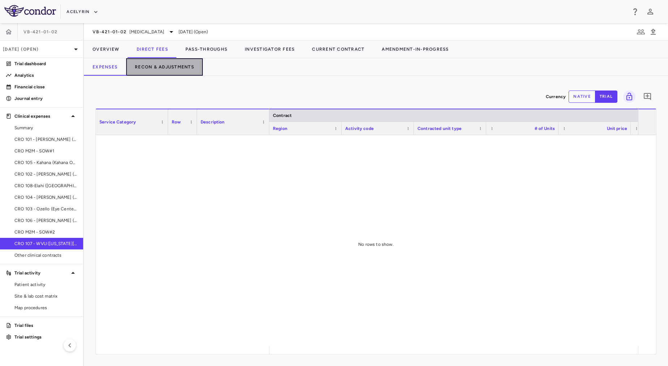
click at [190, 71] on button "Recon & Adjustments" at bounding box center [164, 66] width 77 height 17
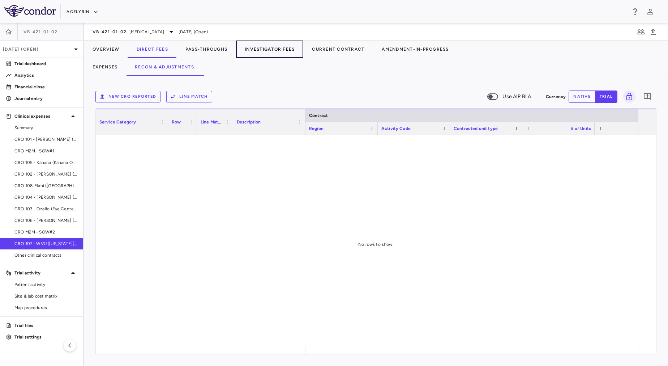
click at [276, 48] on button "Investigator Fees" at bounding box center [269, 49] width 67 height 17
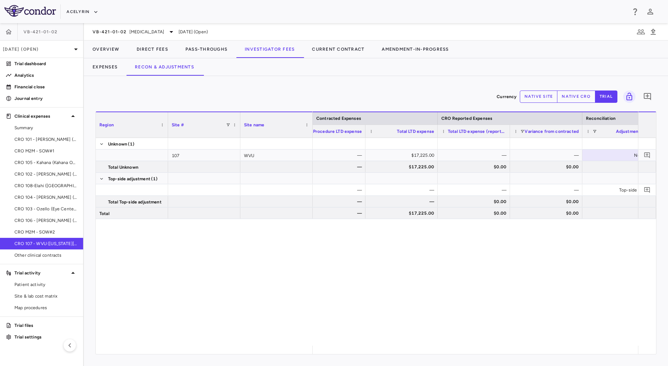
click at [590, 90] on button "native cro" at bounding box center [576, 96] width 38 height 12
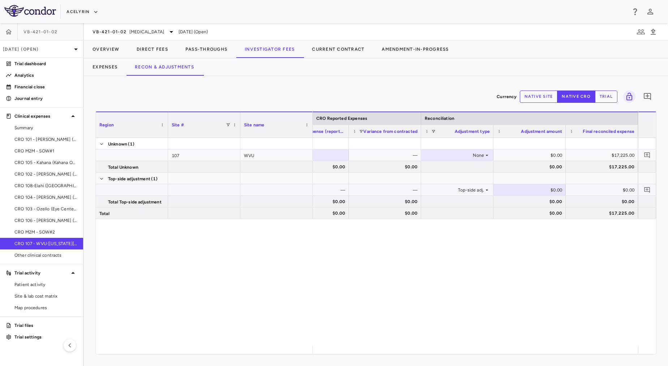
type button "native"
click at [534, 192] on div "$0.00" at bounding box center [531, 190] width 62 height 12
type input "*******"
click at [589, 190] on div "$0.00" at bounding box center [604, 190] width 62 height 12
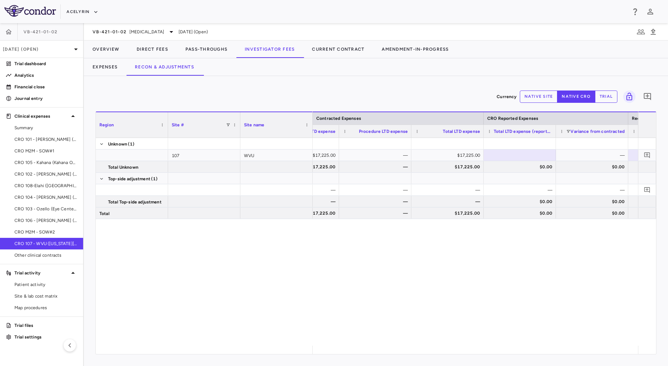
scroll to position [0, 237]
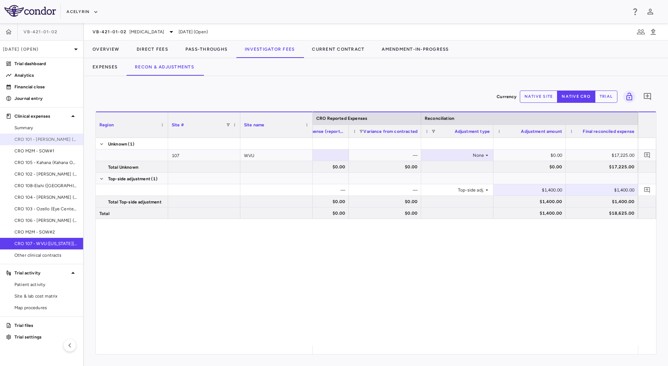
click at [38, 142] on link "CRO 101 - [PERSON_NAME] (East Coast Institute for Research)" at bounding box center [41, 139] width 83 height 11
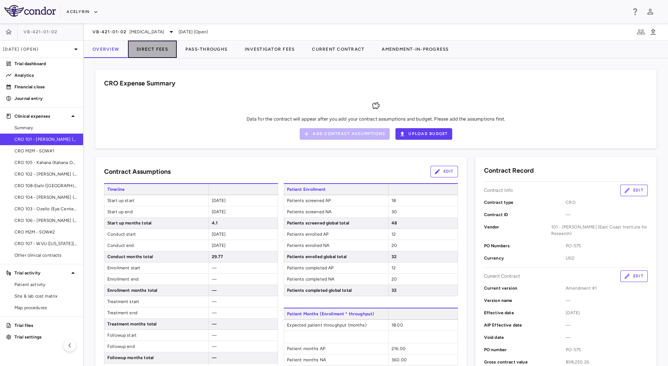
click at [154, 49] on button "Direct Fees" at bounding box center [152, 49] width 49 height 17
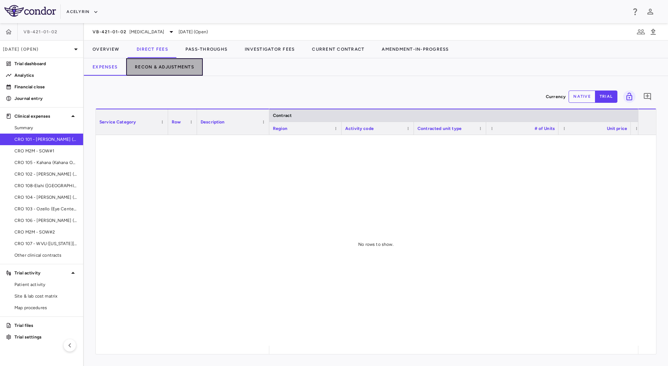
click at [166, 65] on button "Recon & Adjustments" at bounding box center [164, 66] width 77 height 17
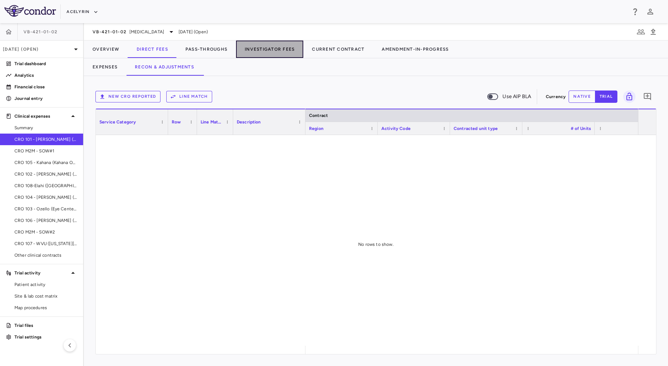
click at [297, 44] on button "Investigator Fees" at bounding box center [269, 49] width 67 height 17
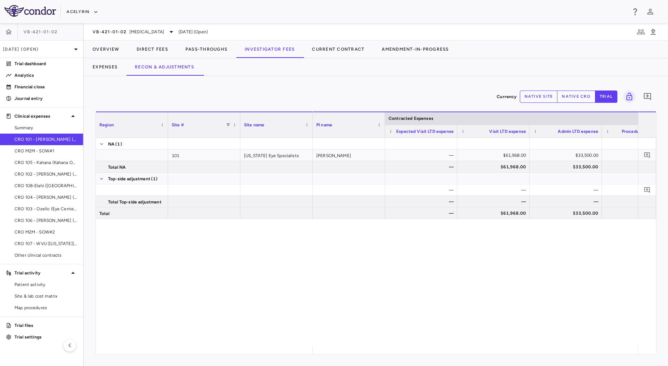
click at [584, 93] on button "native cro" at bounding box center [576, 96] width 38 height 12
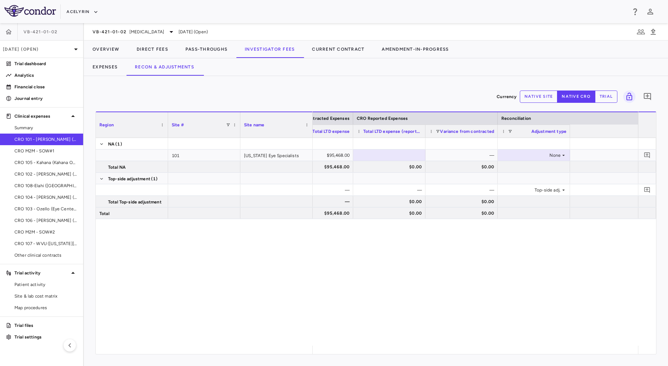
scroll to position [0, 470]
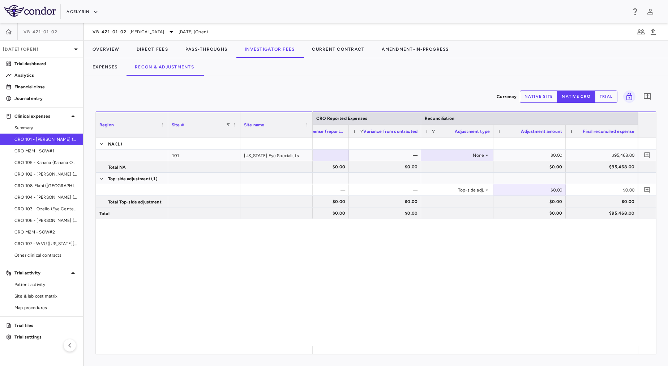
type button "native"
click at [524, 187] on div "$0.00" at bounding box center [531, 190] width 62 height 12
type input "*******"
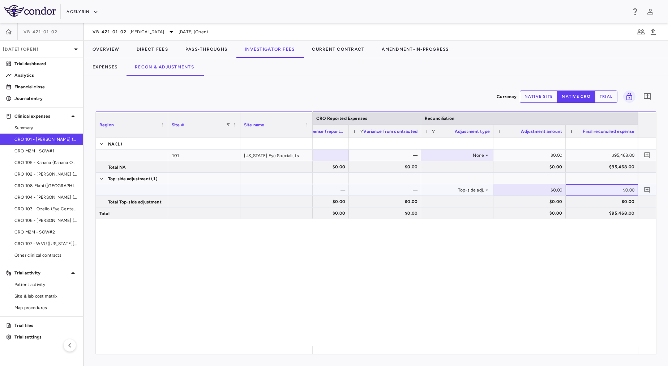
click at [582, 192] on div "$0.00" at bounding box center [604, 190] width 62 height 12
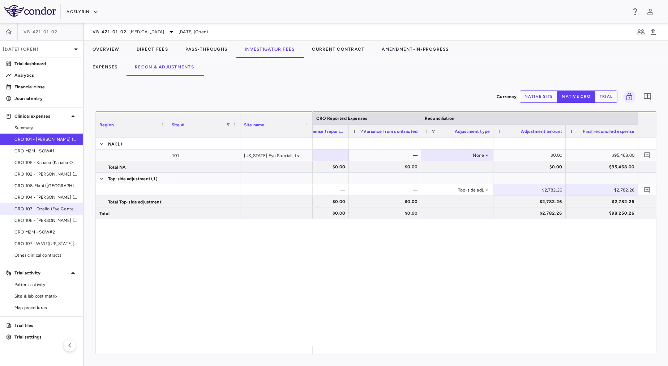
click at [24, 207] on span "CRO 103 - Ozello (Eye Center of [GEOGRAPHIC_DATA][US_STATE])" at bounding box center [45, 208] width 63 height 7
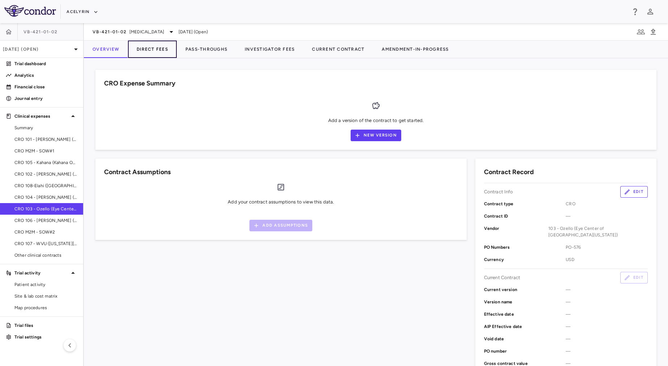
click at [139, 54] on button "Direct Fees" at bounding box center [152, 49] width 49 height 17
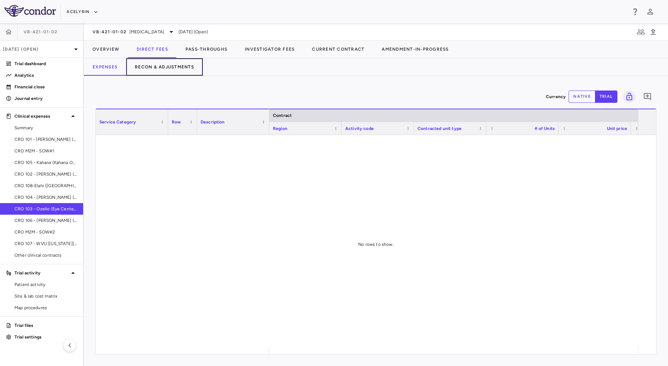
click at [151, 68] on button "Recon & Adjustments" at bounding box center [164, 66] width 77 height 17
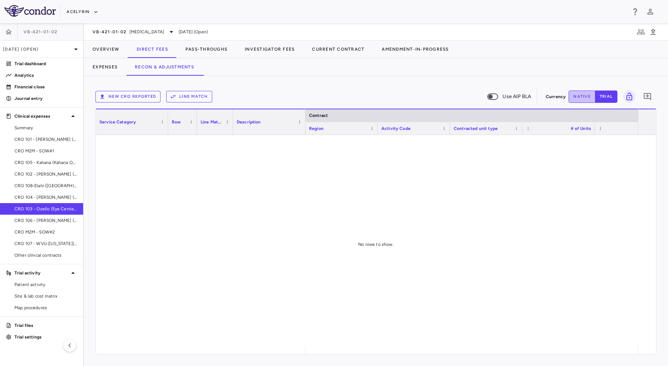
click at [582, 95] on button "native" at bounding box center [582, 96] width 27 height 12
type button "native"
click at [261, 53] on button "Investigator Fees" at bounding box center [269, 49] width 67 height 17
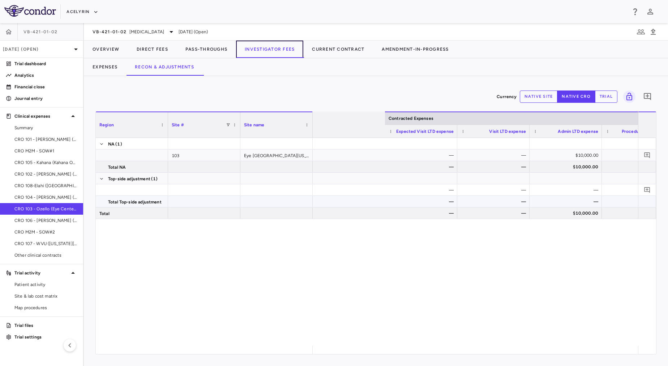
scroll to position [0, 470]
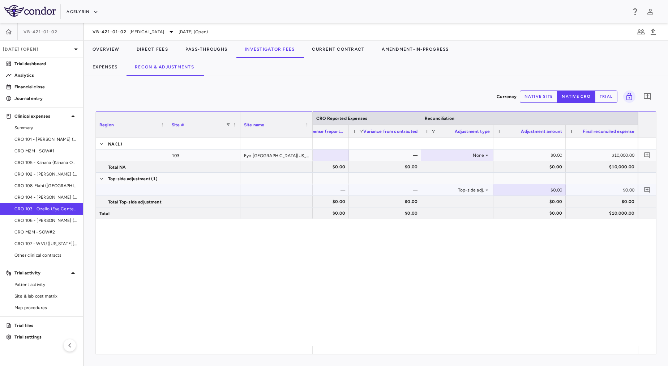
click at [538, 187] on div "$0.00" at bounding box center [531, 190] width 62 height 12
type input "*******"
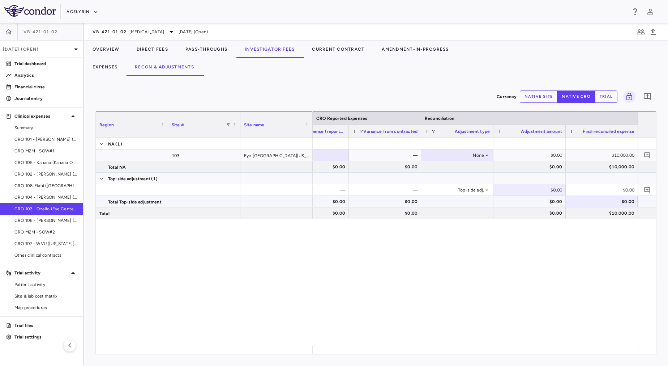
click at [592, 201] on div "$0.00" at bounding box center [604, 202] width 62 height 12
click at [59, 194] on span "CRO 104 - [PERSON_NAME] ([PERSON_NAME] Eye Group)" at bounding box center [45, 197] width 63 height 7
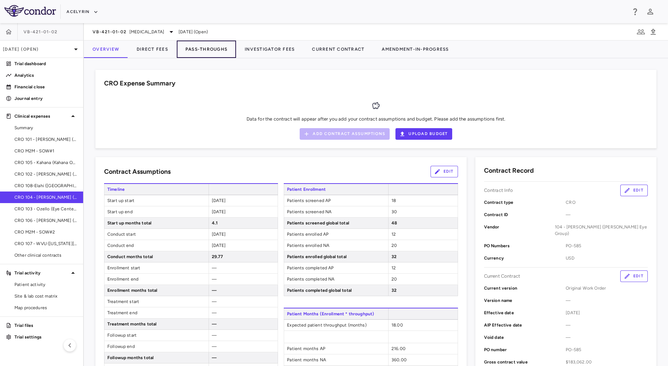
click at [216, 54] on button "Pass-Throughs" at bounding box center [206, 49] width 59 height 17
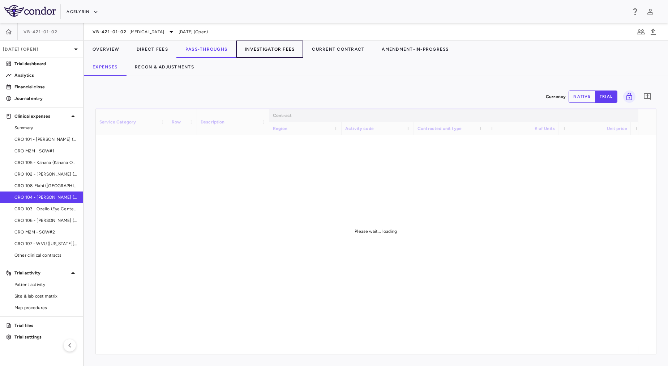
click at [275, 41] on button "Investigator Fees" at bounding box center [269, 49] width 67 height 17
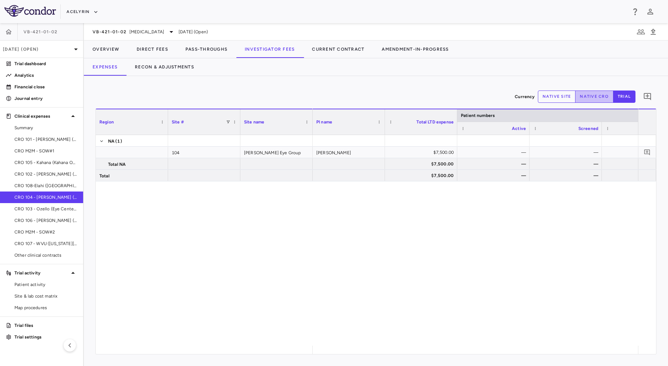
click at [586, 94] on button "native cro" at bounding box center [594, 96] width 38 height 12
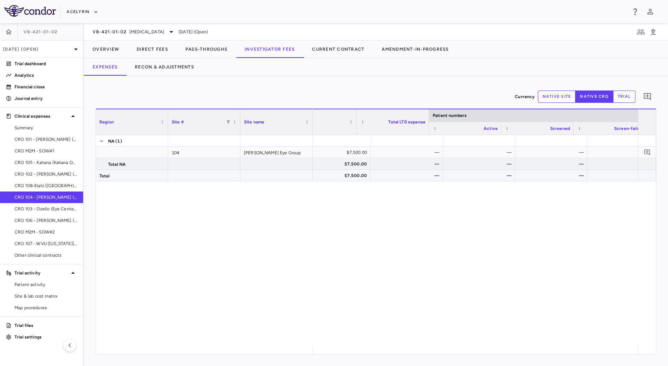
scroll to position [0, 87]
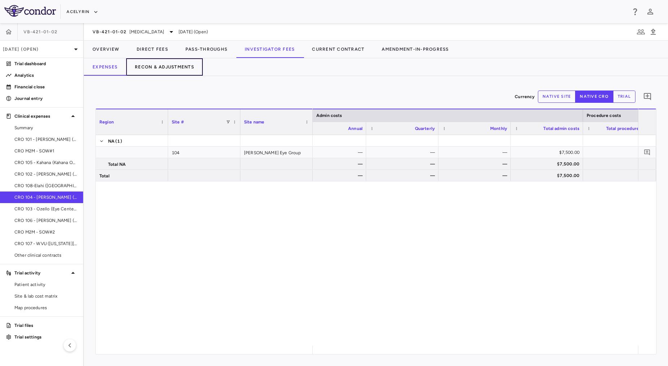
click at [174, 65] on button "Recon & Adjustments" at bounding box center [164, 66] width 77 height 17
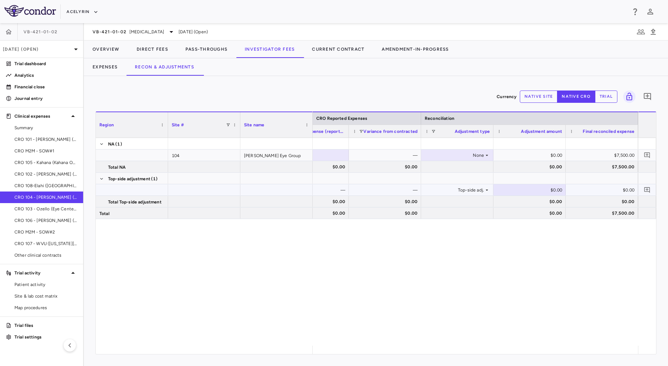
click at [524, 190] on div "$0.00" at bounding box center [531, 190] width 62 height 12
type input "*******"
click at [603, 194] on div "$0.00" at bounding box center [604, 190] width 62 height 12
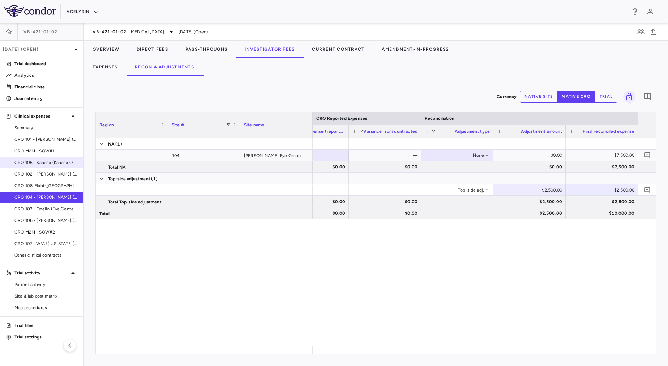
drag, startPoint x: 25, startPoint y: 165, endPoint x: 59, endPoint y: 161, distance: 33.9
click at [25, 165] on span "CRO 105 - Kahana (Kahana Oculoplastic Surgery)" at bounding box center [45, 162] width 63 height 7
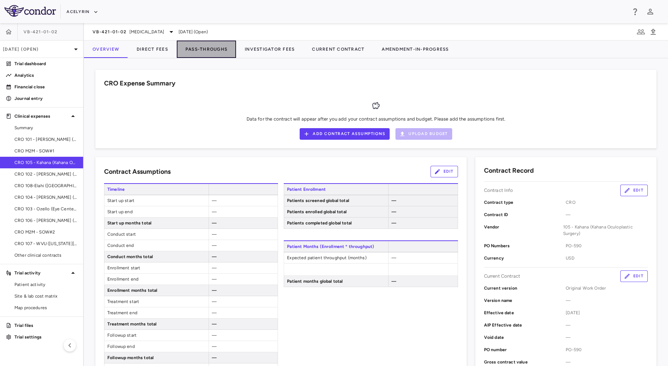
click at [192, 48] on button "Pass-Throughs" at bounding box center [206, 49] width 59 height 17
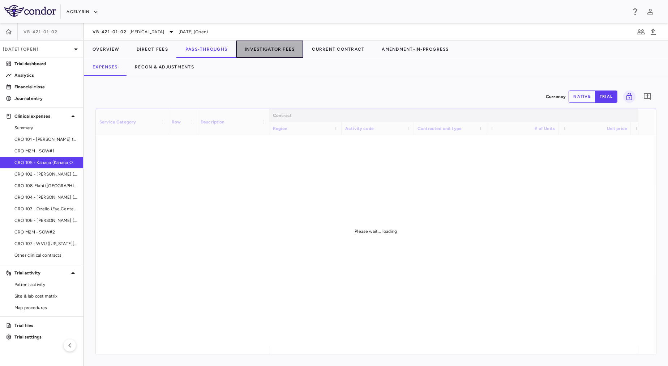
click at [290, 48] on button "Investigator Fees" at bounding box center [269, 49] width 67 height 17
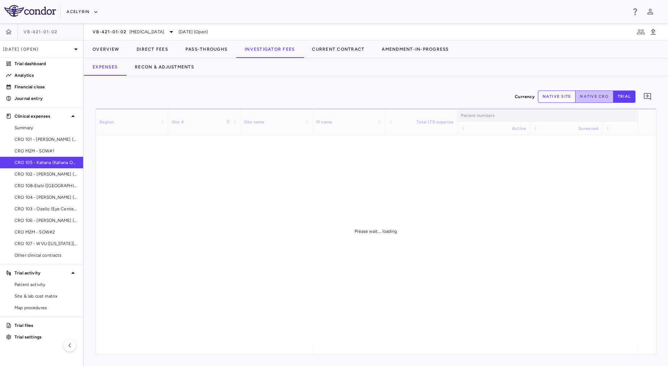
click at [598, 94] on button "native cro" at bounding box center [594, 96] width 38 height 12
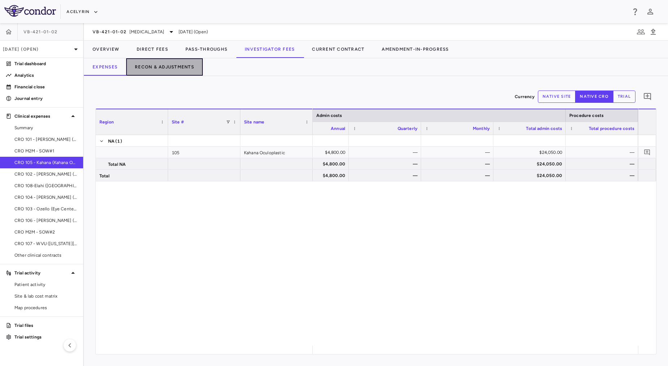
click at [193, 72] on button "Recon & Adjustments" at bounding box center [164, 66] width 77 height 17
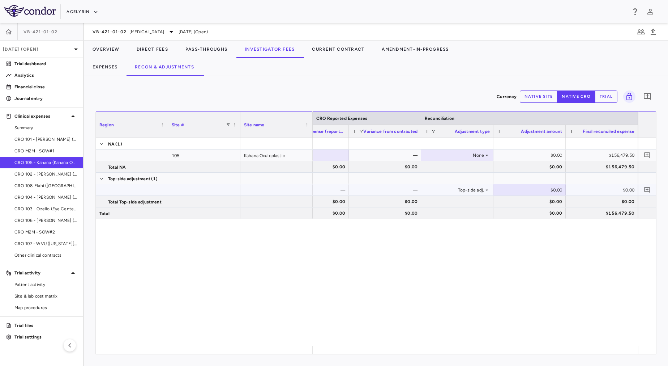
click at [531, 188] on div "$0.00" at bounding box center [531, 190] width 62 height 12
type input "********"
click at [587, 189] on div "$0.00" at bounding box center [604, 190] width 62 height 12
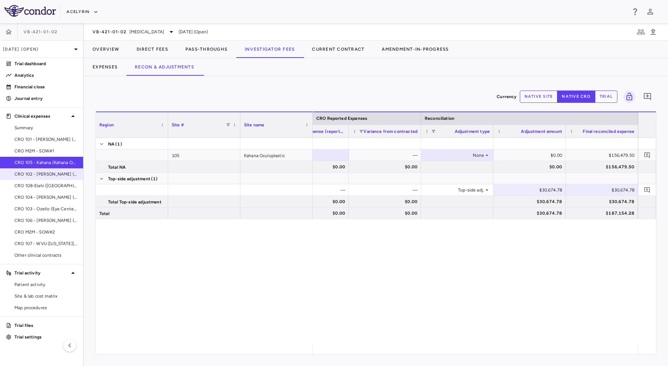
click at [64, 171] on span "CRO 102 - Douglas (Raymour Investments)" at bounding box center [45, 174] width 63 height 7
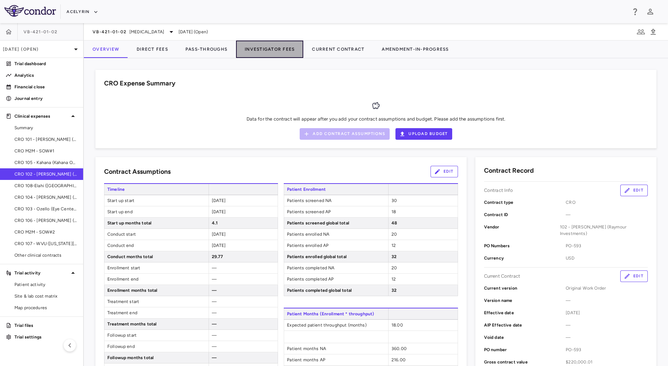
click at [285, 49] on button "Investigator Fees" at bounding box center [269, 49] width 67 height 17
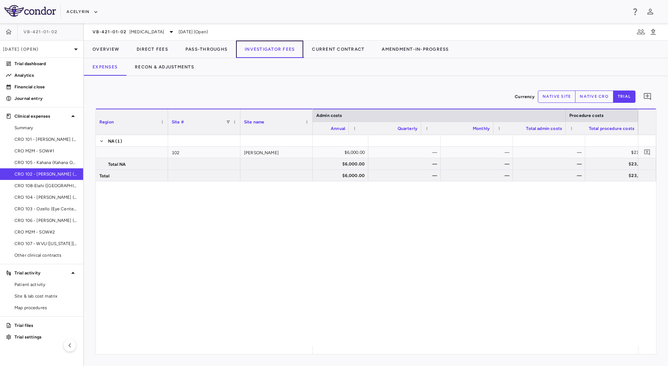
scroll to position [0, 6040]
click at [598, 101] on button "native cro" at bounding box center [594, 96] width 38 height 12
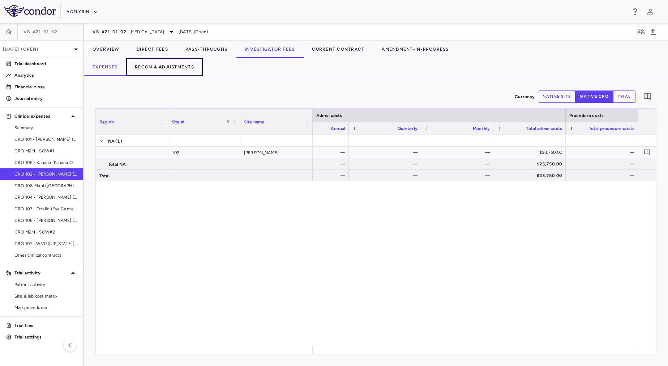
click at [188, 72] on button "Recon & Adjustments" at bounding box center [164, 66] width 77 height 17
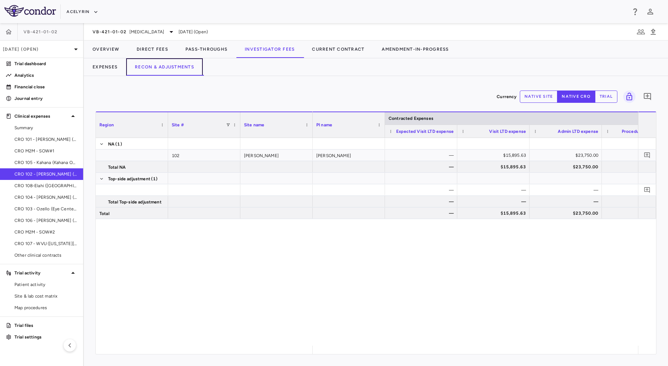
scroll to position [0, 470]
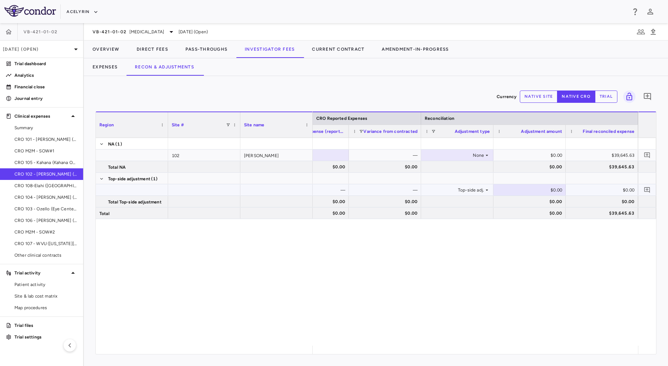
click at [548, 186] on div "$0.00" at bounding box center [531, 190] width 62 height 12
type input "*******"
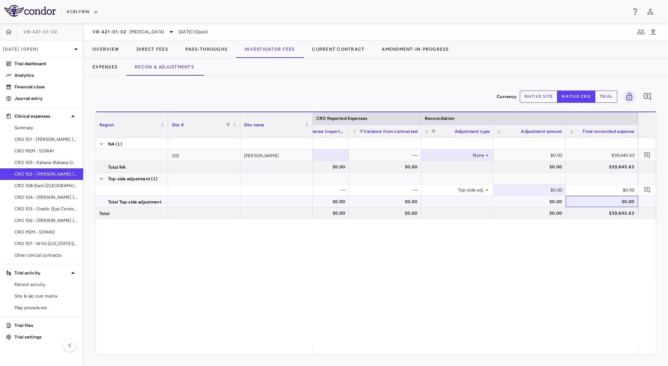
click at [596, 199] on div "$0.00" at bounding box center [604, 202] width 62 height 12
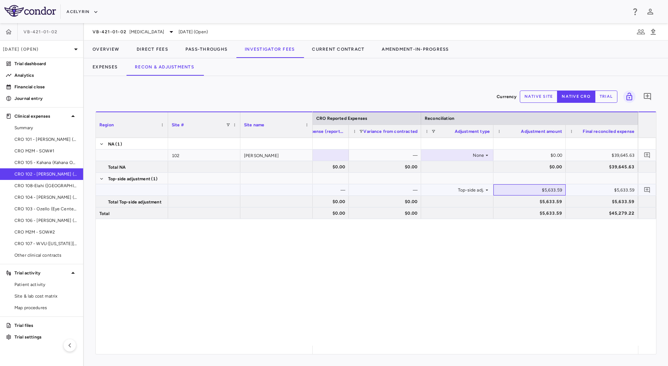
click at [519, 190] on div "$5,633.59" at bounding box center [531, 190] width 62 height 12
click at [528, 190] on input "*******" at bounding box center [535, 190] width 61 height 12
type input "********"
click at [595, 193] on div "$5,633.59" at bounding box center [604, 190] width 62 height 12
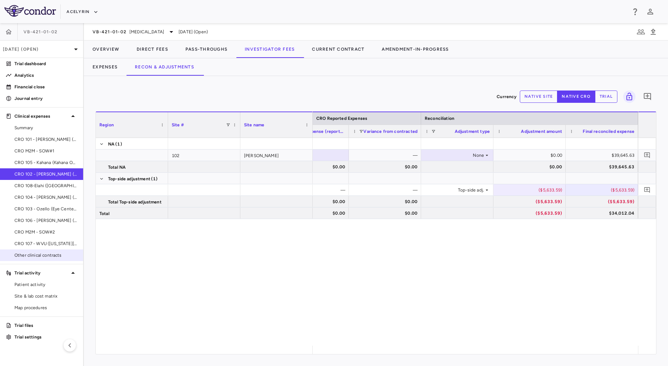
click at [39, 255] on span "Other clinical contracts" at bounding box center [45, 255] width 63 height 7
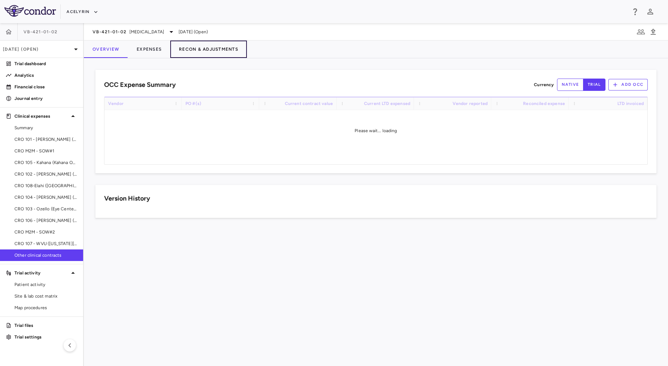
click at [200, 50] on button "Recon & Adjustments" at bounding box center [208, 49] width 77 height 17
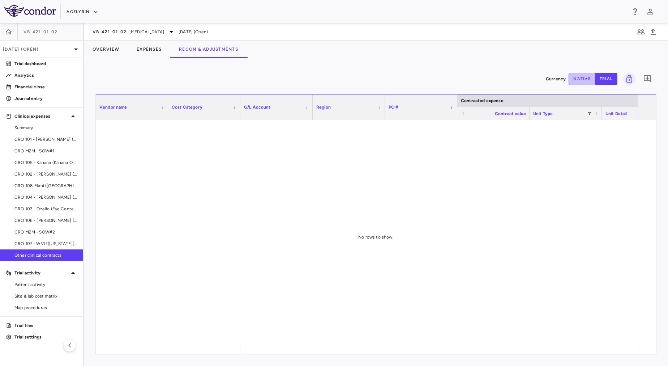
click at [581, 79] on button "native" at bounding box center [582, 79] width 27 height 12
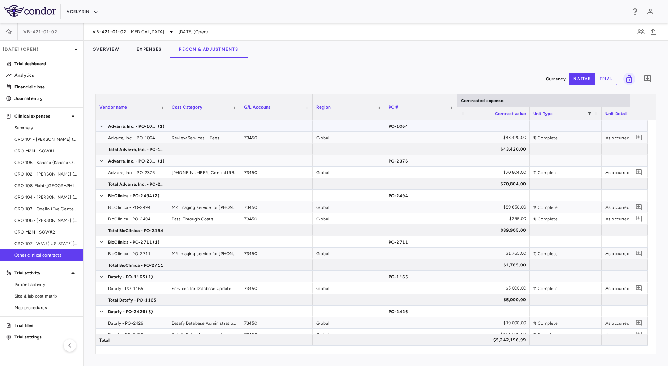
type button "native"
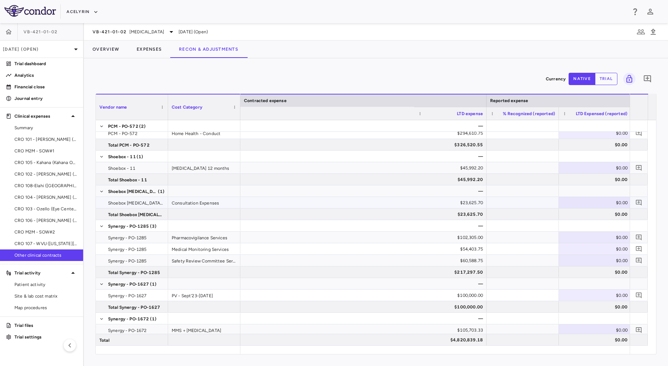
scroll to position [0, 912]
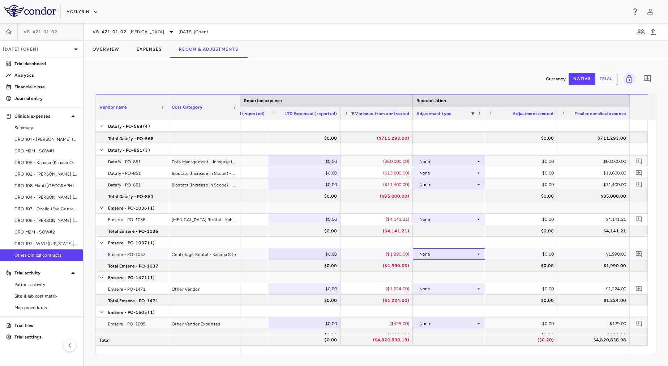
click at [443, 255] on div "None" at bounding box center [448, 254] width 56 height 12
click at [434, 277] on div "Other" at bounding box center [435, 279] width 15 height 7
click at [510, 256] on div "$0.00" at bounding box center [523, 254] width 62 height 12
type input "*******"
type input "******"
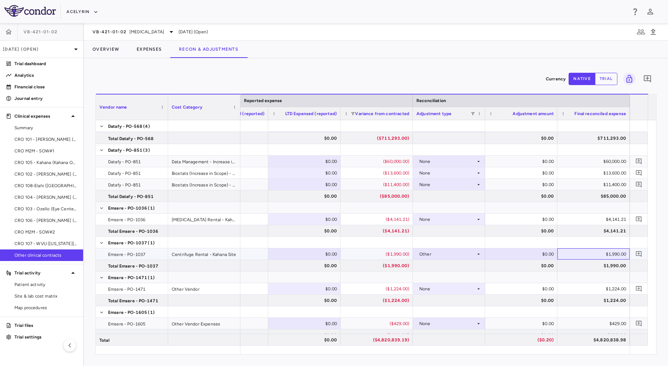
click at [574, 253] on div "$1,990.00" at bounding box center [595, 254] width 62 height 12
click at [545, 256] on div "$160.00" at bounding box center [523, 254] width 62 height 12
click at [526, 250] on input "***" at bounding box center [527, 254] width 61 height 12
type input "****"
click at [585, 255] on div "$2,150.00" at bounding box center [595, 254] width 62 height 12
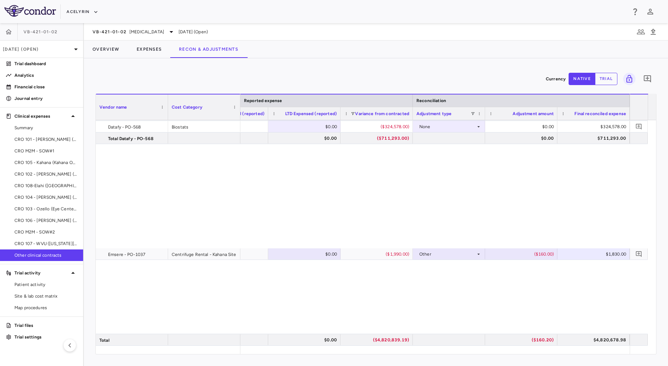
scroll to position [0, 0]
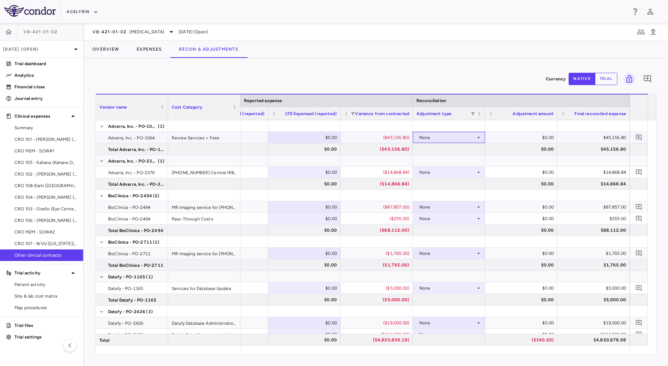
click at [437, 136] on div "None" at bounding box center [448, 138] width 56 height 12
click at [442, 164] on div "Other" at bounding box center [435, 162] width 15 height 7
click at [529, 134] on div "$0.00" at bounding box center [523, 138] width 62 height 12
drag, startPoint x: 532, startPoint y: 136, endPoint x: 554, endPoint y: 138, distance: 22.9
click at [554, 138] on input "*" at bounding box center [527, 138] width 61 height 12
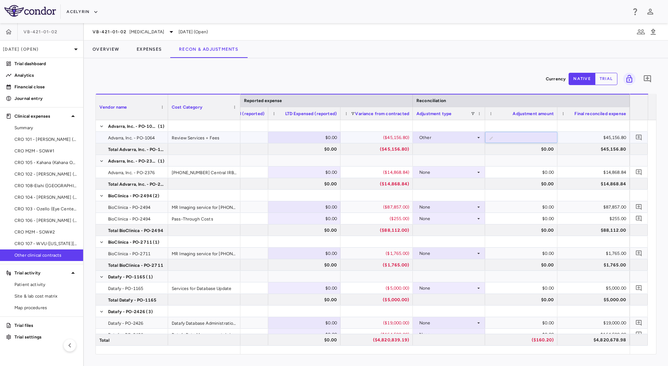
type input "******"
click at [585, 137] on div "$45,156.80" at bounding box center [595, 138] width 62 height 12
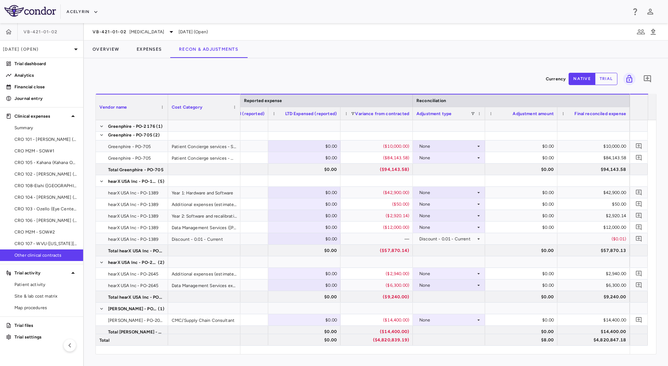
scroll to position [854, 0]
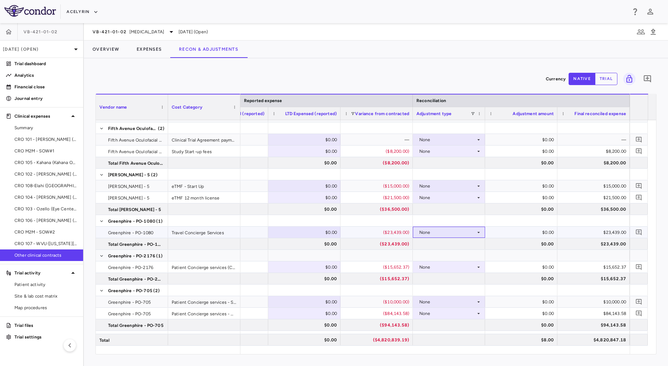
click at [439, 233] on div "None" at bounding box center [448, 232] width 56 height 12
click at [448, 256] on li "Other" at bounding box center [449, 257] width 72 height 11
click at [511, 232] on div "$0.00" at bounding box center [523, 232] width 62 height 12
drag, startPoint x: 511, startPoint y: 232, endPoint x: 533, endPoint y: 231, distance: 22.1
click at [533, 231] on div "$0.00" at bounding box center [523, 232] width 62 height 12
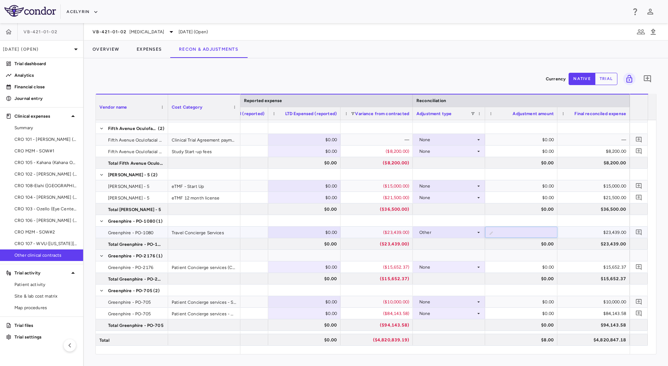
type input "*********"
click at [409, 26] on div "VB-421-01-02 Eye Disease Sep 2025 (Open)" at bounding box center [376, 31] width 584 height 17
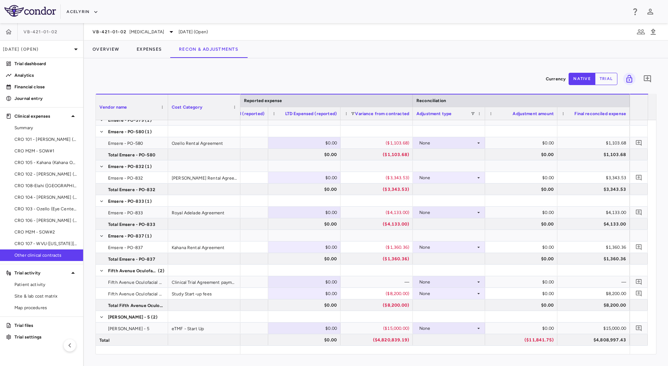
scroll to position [677, 0]
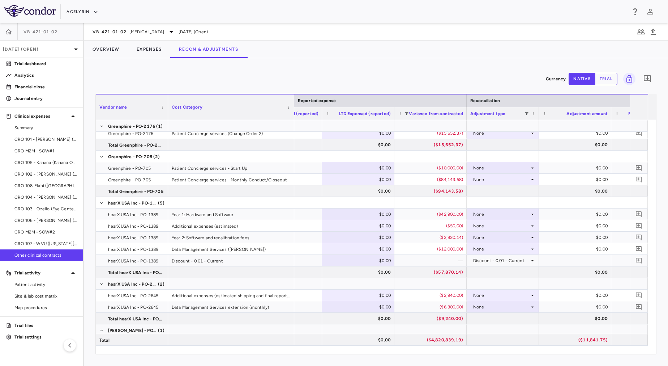
drag, startPoint x: 240, startPoint y: 116, endPoint x: 294, endPoint y: 134, distance: 56.8
click at [294, 134] on div "Vendor name Cost Category Contracted expense Reported expense Reconciliation LT…" at bounding box center [376, 224] width 561 height 260
click at [444, 225] on div "($50.00)" at bounding box center [432, 226] width 62 height 12
click at [480, 227] on div "None" at bounding box center [501, 226] width 56 height 12
click at [505, 252] on li "Other" at bounding box center [503, 250] width 72 height 11
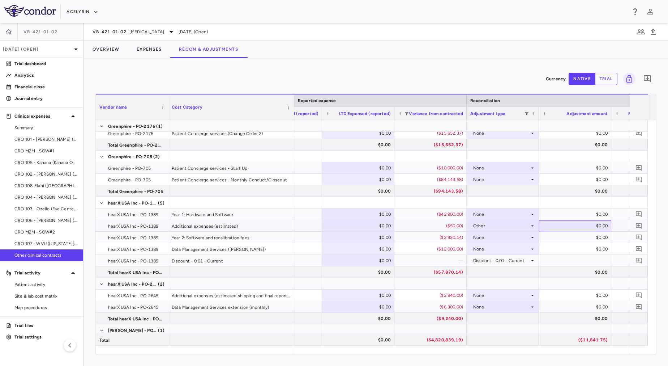
click at [570, 224] on div "$0.00" at bounding box center [577, 226] width 62 height 12
type input "*******"
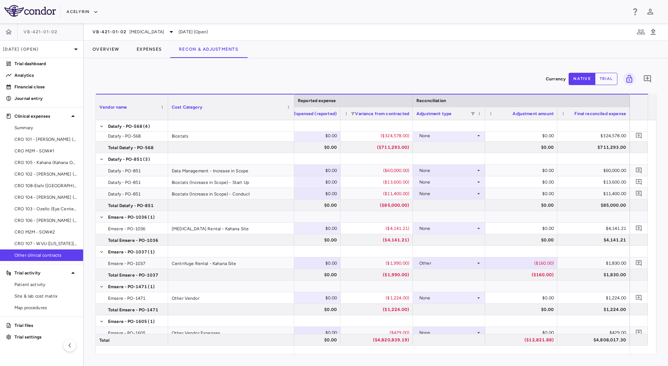
scroll to position [315, 0]
click at [478, 295] on icon at bounding box center [479, 297] width 6 height 6
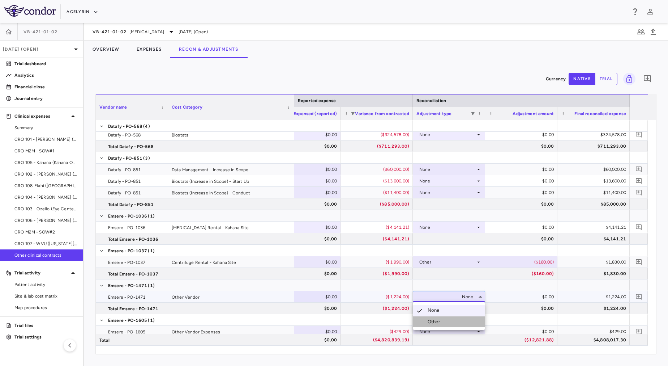
click at [447, 319] on li "Other" at bounding box center [449, 321] width 72 height 11
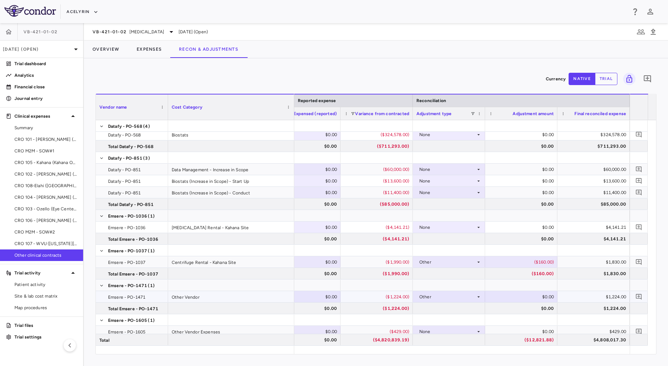
click at [533, 293] on div "$0.00" at bounding box center [523, 297] width 62 height 12
type input "******"
click at [580, 293] on div "$1,224.00" at bounding box center [595, 297] width 62 height 12
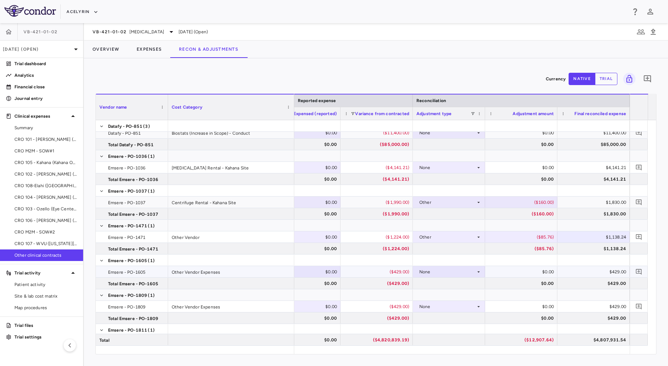
scroll to position [390, 0]
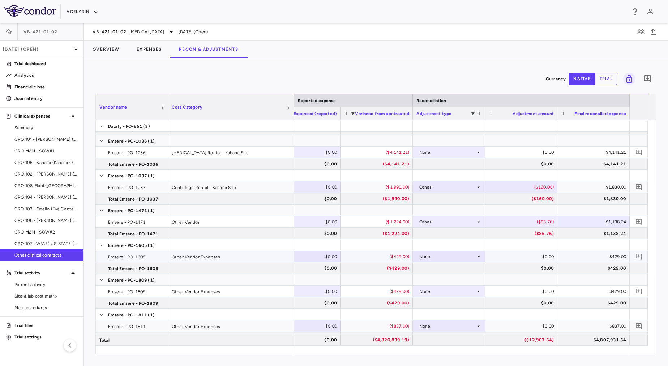
click at [452, 256] on div "None" at bounding box center [448, 257] width 56 height 12
click at [452, 279] on li "Other" at bounding box center [449, 281] width 72 height 11
click at [534, 255] on div "$0.00" at bounding box center [523, 257] width 62 height 12
type input "*****"
click at [574, 256] on div "$422.39" at bounding box center [595, 257] width 62 height 12
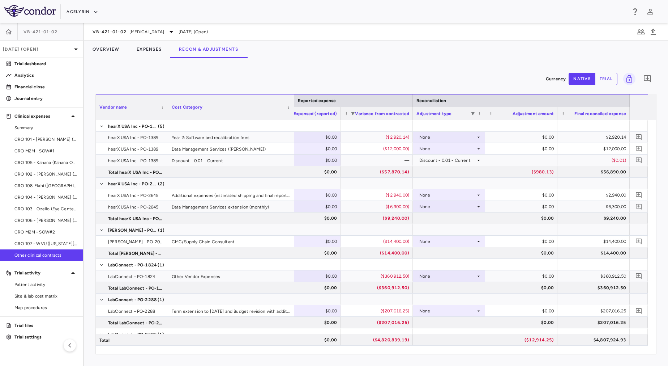
scroll to position [1104, 0]
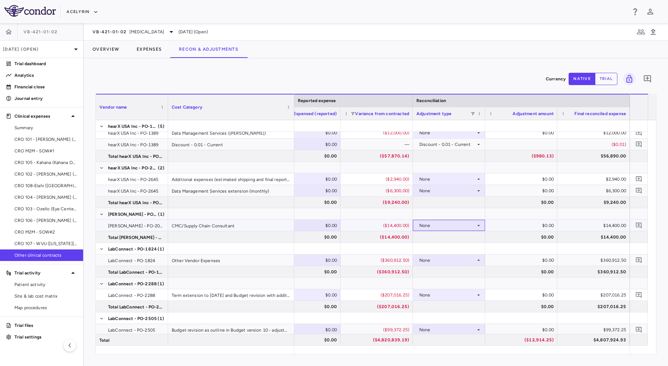
click at [438, 225] on div "None" at bounding box center [448, 226] width 56 height 12
click at [450, 249] on li "Other" at bounding box center [449, 250] width 72 height 11
click at [513, 222] on div "$0.00" at bounding box center [523, 226] width 62 height 12
type input "*******"
click at [596, 225] on div "$14,400.00" at bounding box center [595, 226] width 62 height 12
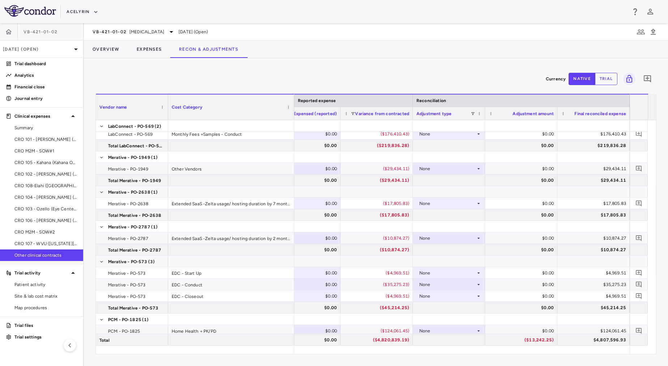
scroll to position [1413, 0]
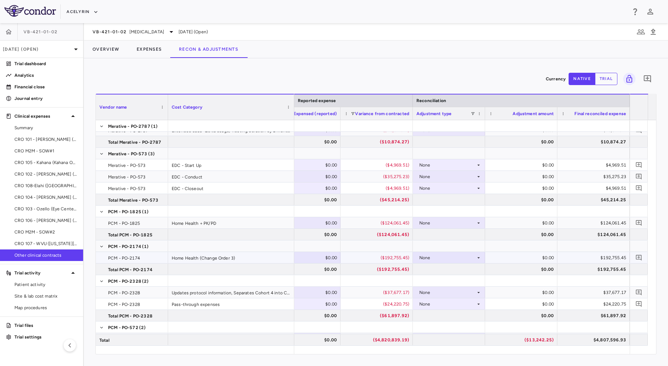
click at [446, 258] on div "None" at bounding box center [448, 258] width 56 height 12
click at [454, 283] on li "Other" at bounding box center [449, 282] width 72 height 11
click at [523, 257] on div "$0.00" at bounding box center [523, 258] width 62 height 12
type input "********"
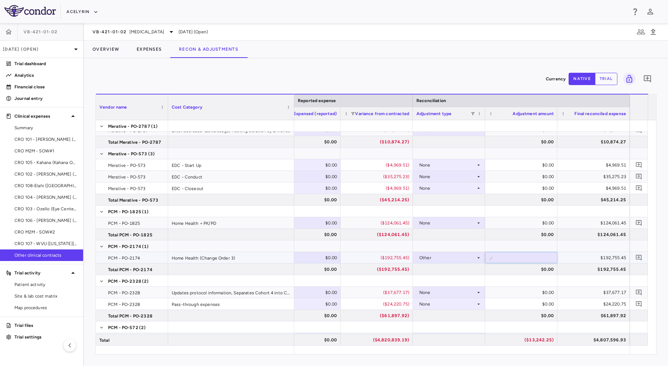
click at [587, 258] on div "$192,755.45" at bounding box center [595, 258] width 62 height 12
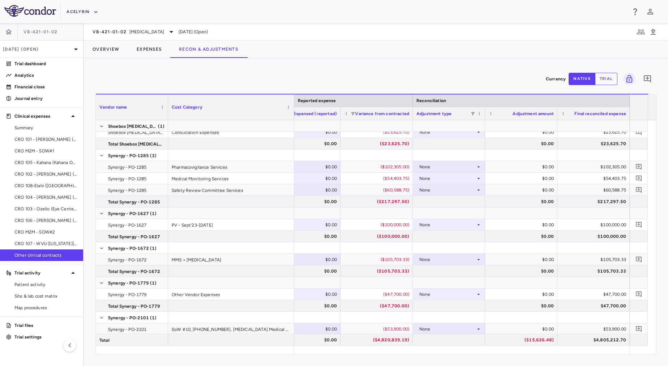
scroll to position [0, 888]
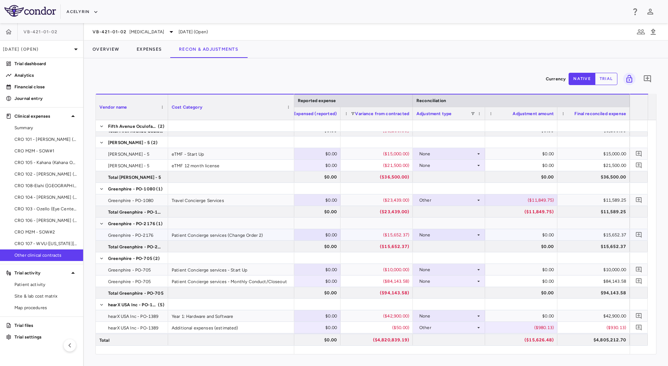
click at [459, 233] on div "None" at bounding box center [448, 235] width 56 height 12
click at [466, 256] on li "Other" at bounding box center [449, 259] width 72 height 11
type input "*******"
click at [599, 242] on div "$15,652.37" at bounding box center [595, 247] width 62 height 12
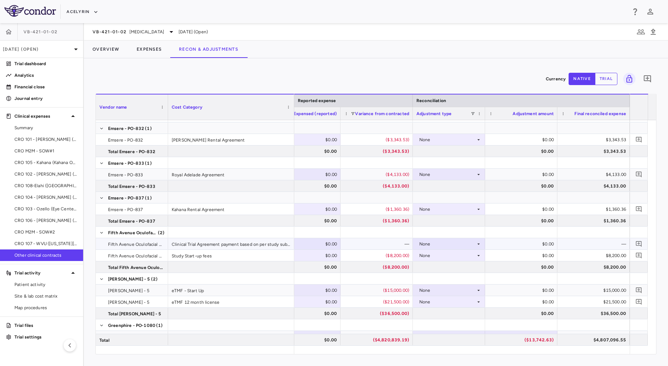
click at [455, 243] on div "None" at bounding box center [448, 244] width 56 height 12
click at [464, 268] on li "Other" at bounding box center [449, 268] width 72 height 11
click at [515, 241] on div "$0.00" at bounding box center [523, 244] width 62 height 12
click at [555, 240] on div "$0.00" at bounding box center [521, 243] width 72 height 11
click at [552, 241] on input "*" at bounding box center [527, 244] width 61 height 12
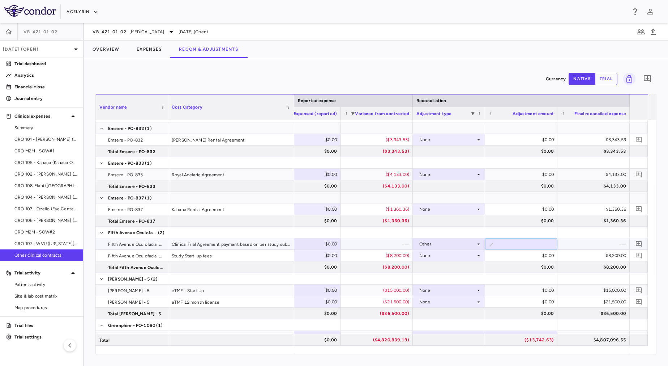
type input "*****"
click at [570, 242] on div "—" at bounding box center [595, 244] width 62 height 12
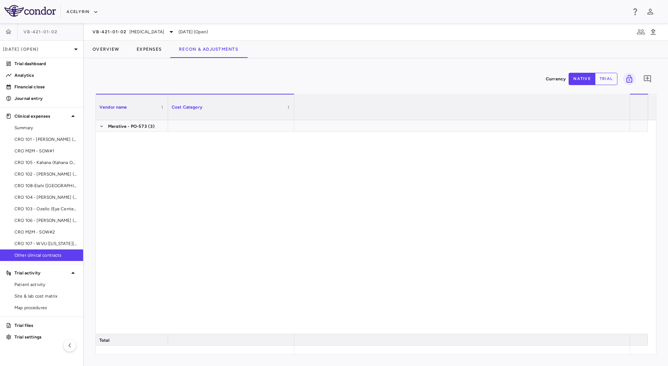
scroll to position [0, 966]
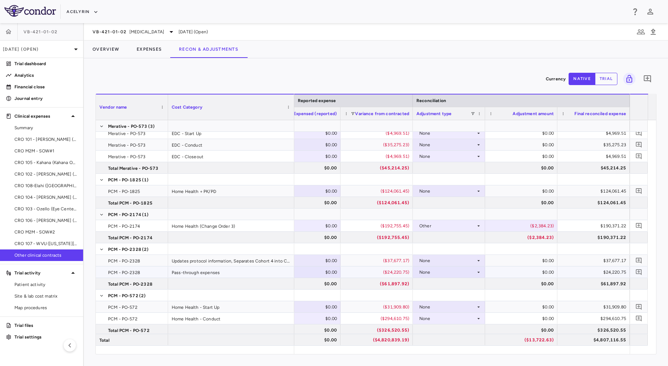
click at [464, 272] on div "None" at bounding box center [448, 272] width 56 height 12
click at [444, 297] on li "Other" at bounding box center [449, 297] width 72 height 11
click at [523, 269] on div "$0.00" at bounding box center [523, 272] width 62 height 12
click at [524, 271] on div "$0.00" at bounding box center [523, 272] width 62 height 12
type input "*********"
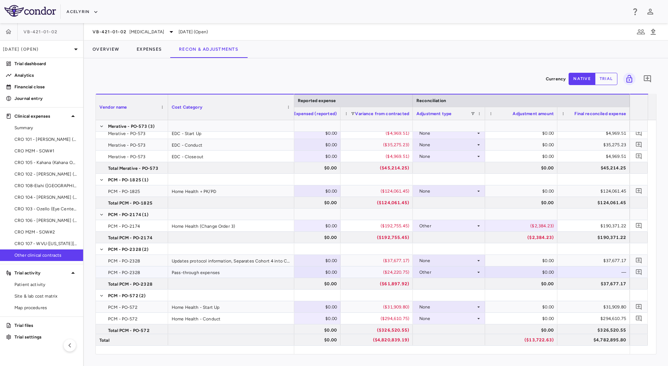
click at [586, 270] on div "—" at bounding box center [595, 272] width 62 height 12
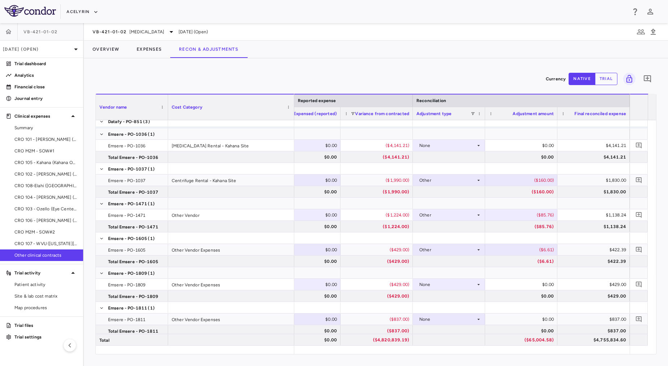
scroll to position [0, 0]
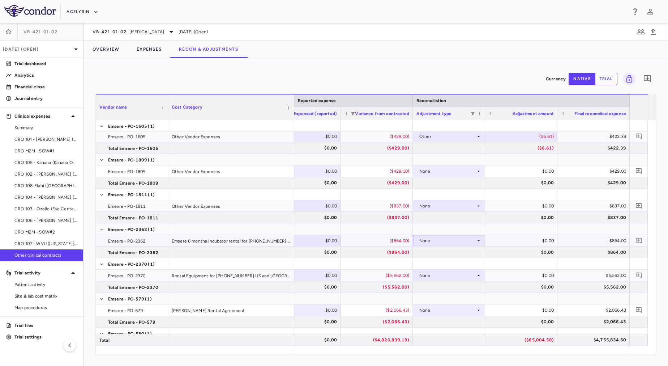
click at [474, 240] on div "None" at bounding box center [448, 241] width 56 height 12
click at [451, 264] on li "Other" at bounding box center [449, 265] width 72 height 11
click at [524, 243] on div "$0.00" at bounding box center [523, 241] width 62 height 12
type input "*******"
click at [588, 244] on div "$864.00" at bounding box center [595, 241] width 62 height 12
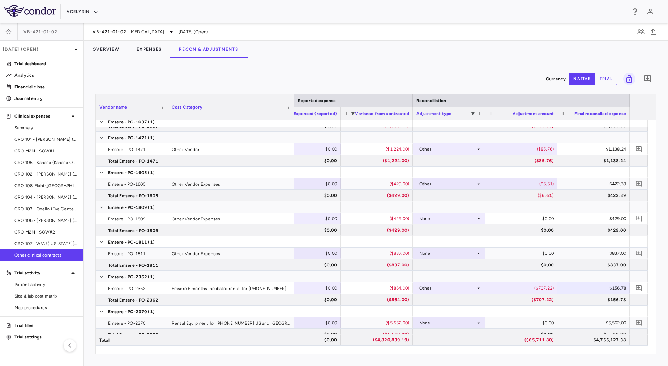
scroll to position [468, 0]
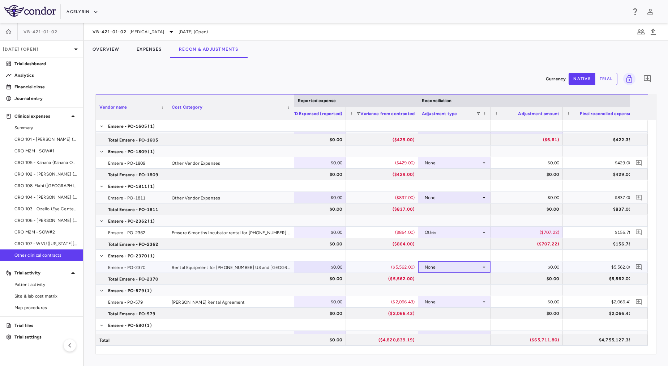
click at [443, 265] on div "None" at bounding box center [453, 267] width 56 height 12
click at [456, 291] on li "Other" at bounding box center [455, 291] width 72 height 11
click at [520, 268] on div "$0.00" at bounding box center [528, 267] width 62 height 12
drag, startPoint x: 520, startPoint y: 268, endPoint x: 554, endPoint y: 272, distance: 34.5
click at [554, 272] on input "*" at bounding box center [532, 267] width 61 height 12
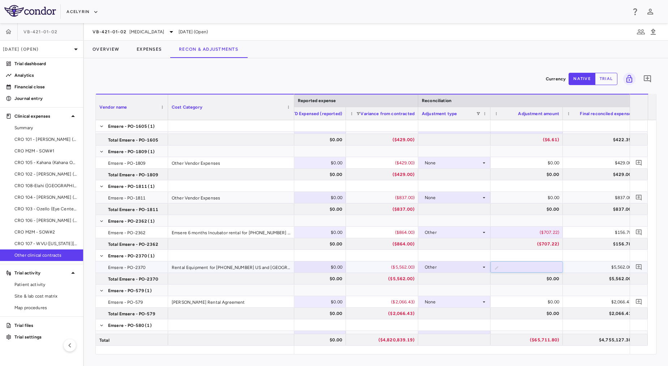
type input "*****"
click at [582, 269] on div "$5,562.00" at bounding box center [601, 267] width 62 height 12
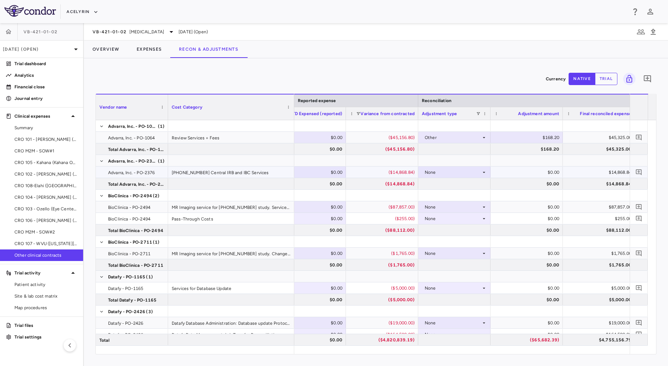
click at [440, 175] on div "None" at bounding box center [453, 172] width 56 height 12
click at [455, 203] on ul "Select None Other" at bounding box center [455, 191] width 72 height 28
click at [451, 200] on li "Other" at bounding box center [455, 197] width 72 height 11
click at [518, 172] on div "$0.00" at bounding box center [528, 172] width 62 height 12
drag, startPoint x: 518, startPoint y: 172, endPoint x: 554, endPoint y: 175, distance: 36.3
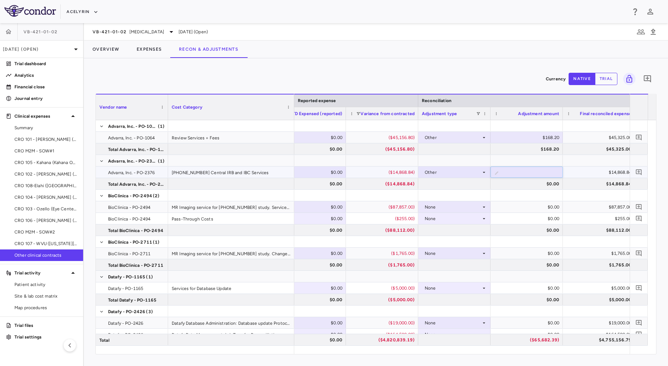
click at [554, 175] on input "*" at bounding box center [532, 173] width 61 height 12
paste input "*******"
type input "*******"
click at [580, 172] on div "$14,868.84" at bounding box center [601, 172] width 62 height 12
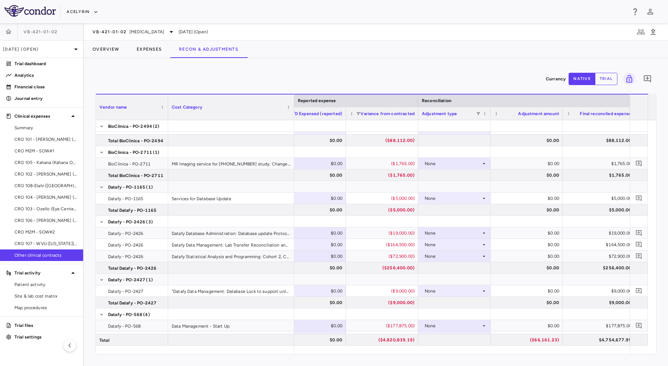
scroll to position [90, 0]
click at [455, 256] on div "None" at bounding box center [453, 256] width 56 height 12
click at [458, 277] on li "Other" at bounding box center [455, 280] width 72 height 11
click at [512, 255] on div "$0.00" at bounding box center [528, 256] width 62 height 12
drag, startPoint x: 515, startPoint y: 255, endPoint x: 571, endPoint y: 255, distance: 55.3
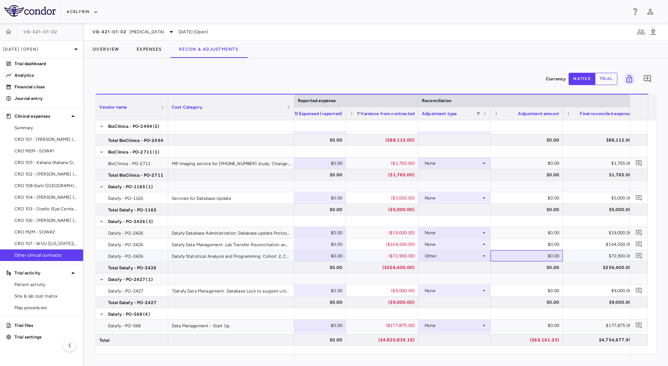
click at [556, 254] on div "$0.00" at bounding box center [528, 256] width 62 height 12
type input "******"
click at [599, 254] on div "$72,900.00" at bounding box center [601, 256] width 62 height 12
click at [535, 258] on div "$742.50" at bounding box center [528, 256] width 62 height 12
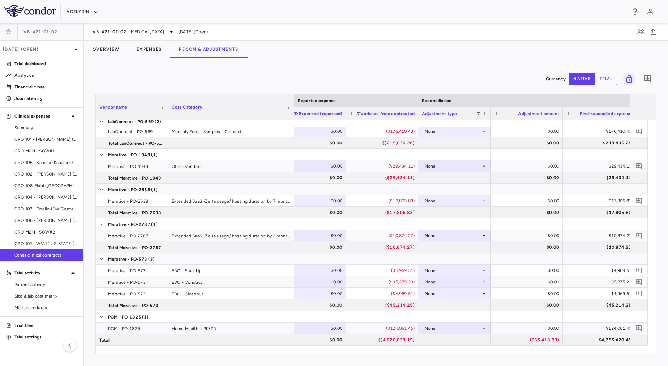
scroll to position [1431, 0]
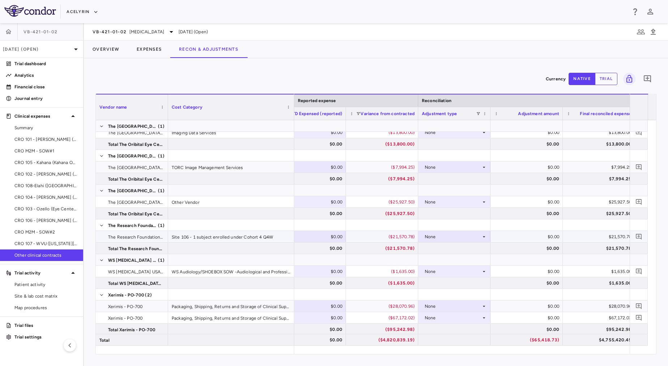
click at [445, 237] on div "None" at bounding box center [453, 237] width 56 height 12
click at [454, 259] on li "Other" at bounding box center [455, 261] width 72 height 11
click at [475, 235] on div "Other" at bounding box center [453, 237] width 56 height 12
click at [525, 239] on div at bounding box center [334, 183] width 668 height 366
click at [522, 234] on div "$0.00" at bounding box center [528, 237] width 62 height 12
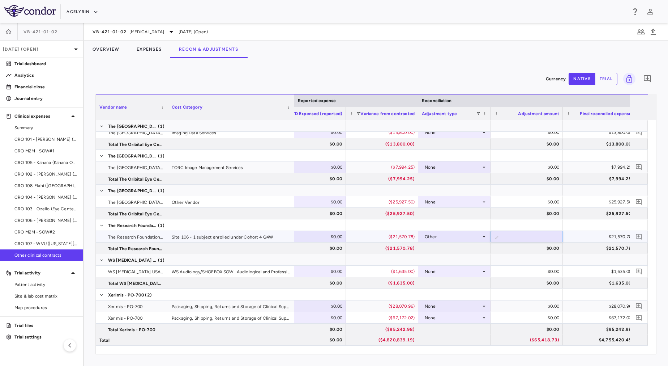
paste input "******"
type input "******"
click at [591, 238] on div "$21,570.78" at bounding box center [601, 237] width 62 height 12
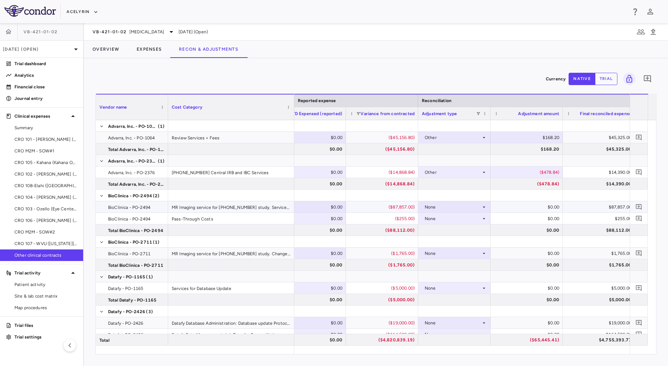
click at [465, 202] on div "None" at bounding box center [453, 207] width 56 height 12
click at [471, 235] on li "Other" at bounding box center [455, 231] width 72 height 11
click at [529, 205] on div "$0.00" at bounding box center [528, 207] width 62 height 12
drag, startPoint x: 529, startPoint y: 205, endPoint x: 545, endPoint y: 205, distance: 15.6
click at [545, 205] on div "$0.00" at bounding box center [528, 207] width 62 height 12
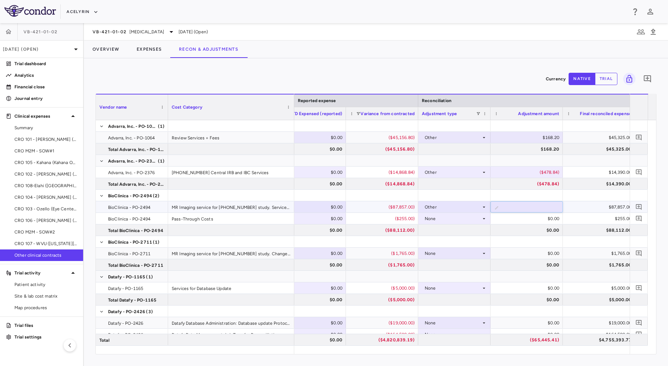
click at [545, 205] on input "*" at bounding box center [532, 207] width 61 height 12
drag, startPoint x: 545, startPoint y: 205, endPoint x: 559, endPoint y: 207, distance: 13.8
click at [559, 207] on input "*" at bounding box center [532, 207] width 61 height 12
type input "*******"
click at [580, 207] on div "$87,857.00" at bounding box center [601, 207] width 62 height 12
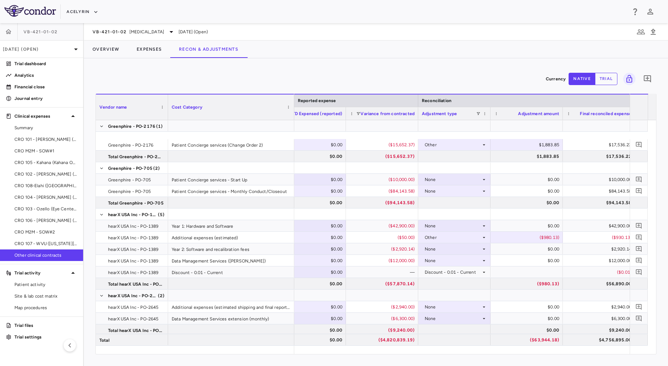
scroll to position [989, 0]
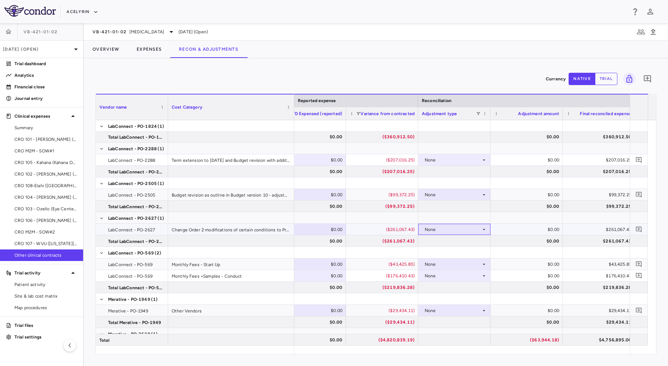
click at [463, 229] on div "None" at bounding box center [453, 230] width 56 height 12
click at [463, 229] on div at bounding box center [334, 183] width 668 height 366
click at [463, 229] on div "None" at bounding box center [453, 230] width 56 height 12
click at [457, 256] on li "Other" at bounding box center [455, 254] width 72 height 11
click at [524, 230] on div "$0.00" at bounding box center [528, 230] width 62 height 12
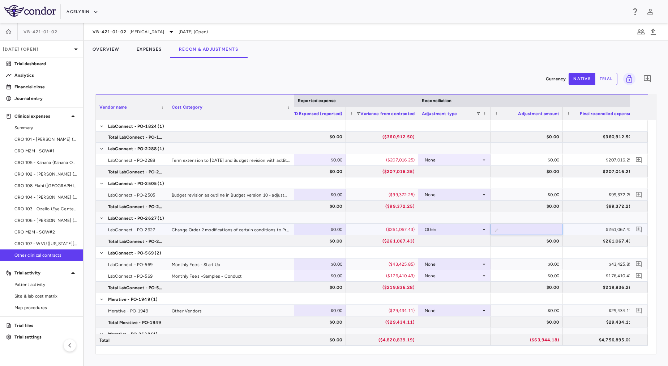
drag, startPoint x: 524, startPoint y: 230, endPoint x: 553, endPoint y: 230, distance: 28.9
click at [553, 230] on input "*" at bounding box center [532, 230] width 61 height 12
type input "********"
click at [533, 241] on div "$0.00" at bounding box center [528, 241] width 62 height 12
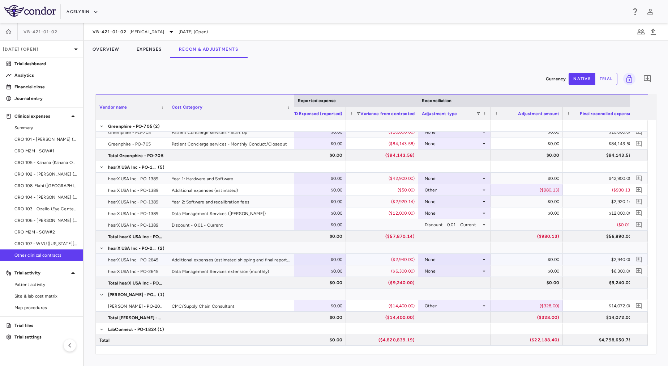
click at [469, 260] on div "None" at bounding box center [453, 260] width 56 height 12
click at [457, 283] on li "Other" at bounding box center [455, 284] width 72 height 11
click at [524, 257] on div "$0.00" at bounding box center [528, 260] width 62 height 12
drag, startPoint x: 528, startPoint y: 260, endPoint x: 557, endPoint y: 260, distance: 28.2
click at [557, 260] on input "*" at bounding box center [532, 260] width 61 height 12
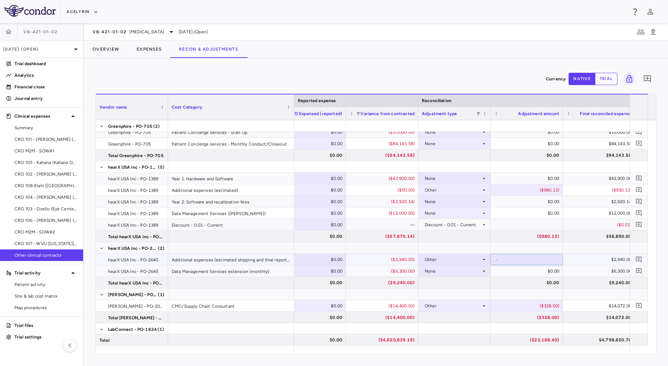
type input "*****"
click at [578, 258] on div "$2,940.00" at bounding box center [601, 260] width 62 height 12
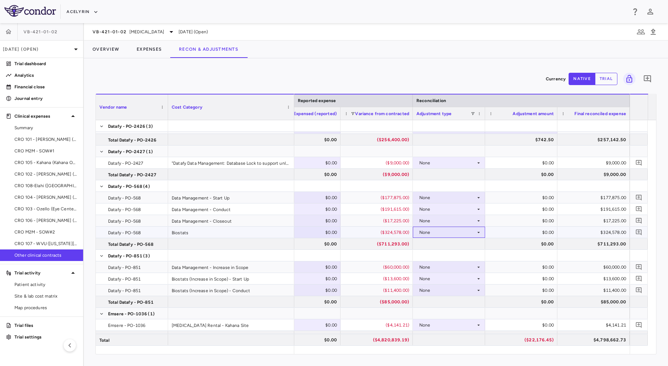
click at [472, 228] on div "None" at bounding box center [448, 232] width 56 height 12
click at [459, 255] on li "Other" at bounding box center [449, 257] width 72 height 11
click at [520, 232] on div "$0.00" at bounding box center [523, 232] width 62 height 12
drag, startPoint x: 520, startPoint y: 232, endPoint x: 573, endPoint y: 234, distance: 52.5
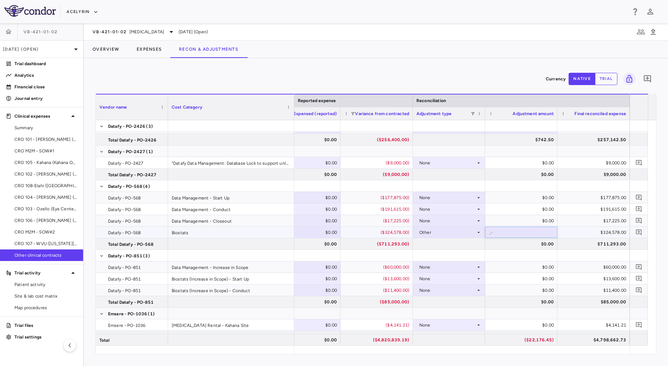
type input "*********"
click at [579, 234] on div "$324,578.00" at bounding box center [595, 232] width 62 height 12
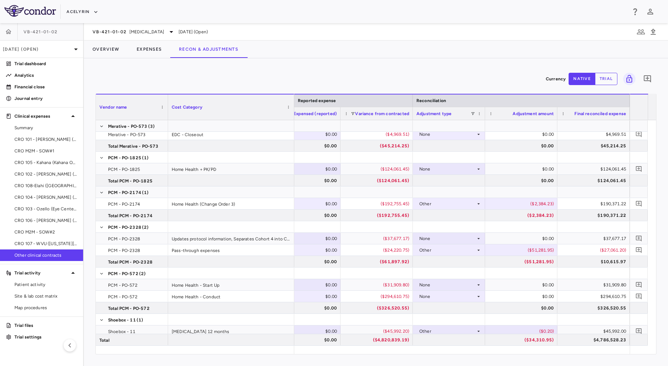
scroll to position [1547, 0]
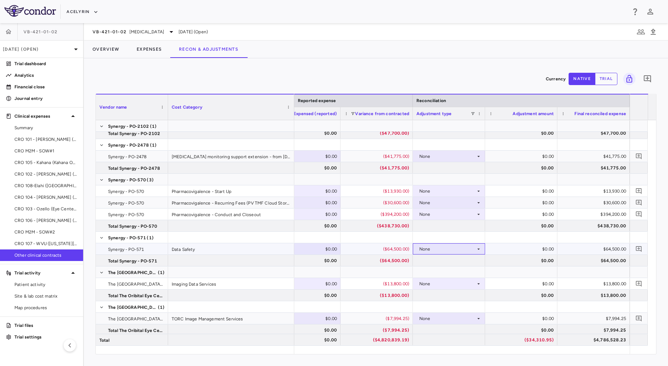
click at [482, 248] on div "None" at bounding box center [449, 248] width 72 height 11
click at [450, 279] on li "Other" at bounding box center [449, 273] width 72 height 11
click at [540, 250] on div "$0.00" at bounding box center [523, 249] width 62 height 12
drag, startPoint x: 530, startPoint y: 247, endPoint x: 552, endPoint y: 248, distance: 21.4
click at [552, 248] on input "*" at bounding box center [527, 249] width 61 height 12
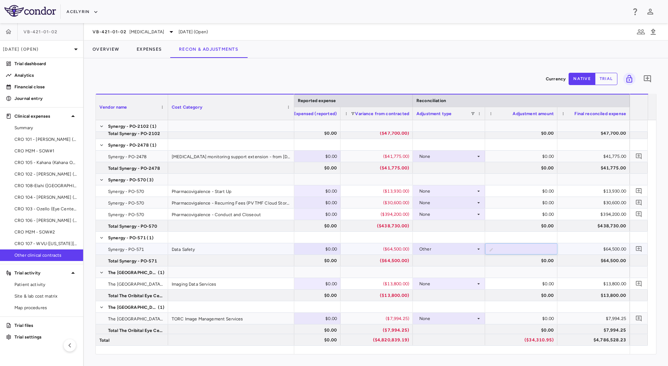
type input "********"
click at [586, 249] on div "$64,500.00" at bounding box center [595, 249] width 62 height 12
click at [585, 258] on div "$62,657.50" at bounding box center [595, 261] width 62 height 12
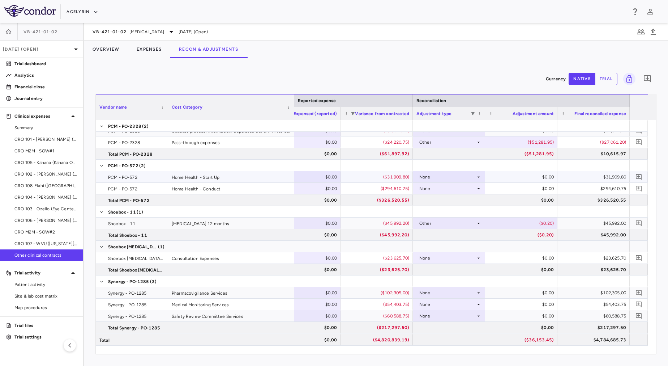
click at [448, 178] on div "None" at bounding box center [448, 177] width 56 height 12
click at [449, 197] on li "Other" at bounding box center [449, 201] width 72 height 11
click at [520, 178] on div "$0.00" at bounding box center [523, 177] width 62 height 12
click at [546, 176] on div "$0.00" at bounding box center [523, 177] width 62 height 12
type input "****"
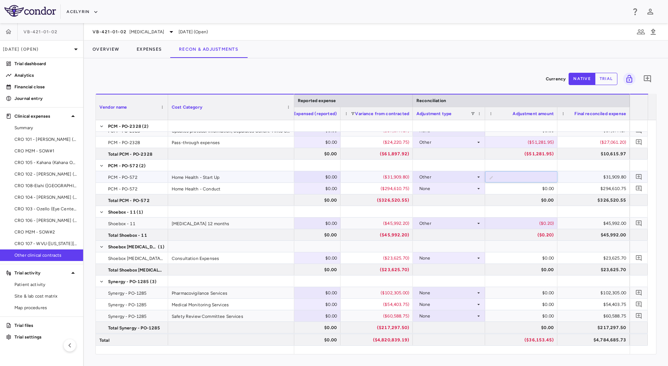
click at [595, 173] on div "$31,909.80" at bounding box center [595, 177] width 62 height 12
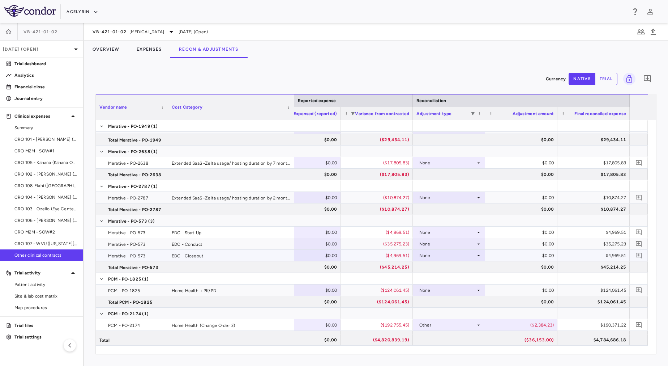
click at [440, 256] on div "None" at bounding box center [448, 256] width 56 height 12
click at [449, 281] on li "Other" at bounding box center [449, 280] width 72 height 11
click at [524, 254] on div "$0.00" at bounding box center [523, 256] width 62 height 12
type input "*****"
click at [600, 254] on div "$4,969.51" at bounding box center [595, 256] width 62 height 12
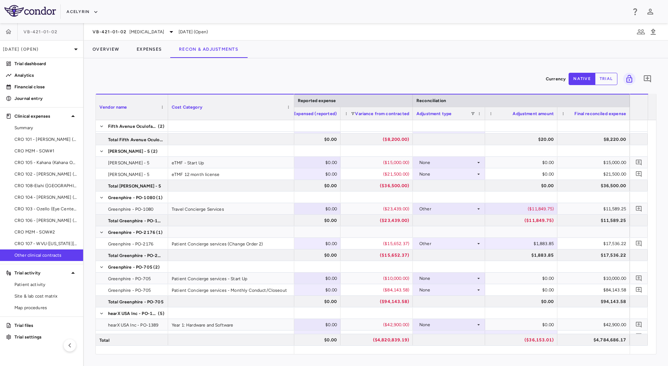
scroll to position [877, 0]
click at [441, 289] on div "None" at bounding box center [448, 291] width 56 height 12
click at [447, 313] on li "Other" at bounding box center [449, 315] width 72 height 11
click at [506, 288] on div "$0.00" at bounding box center [523, 291] width 62 height 12
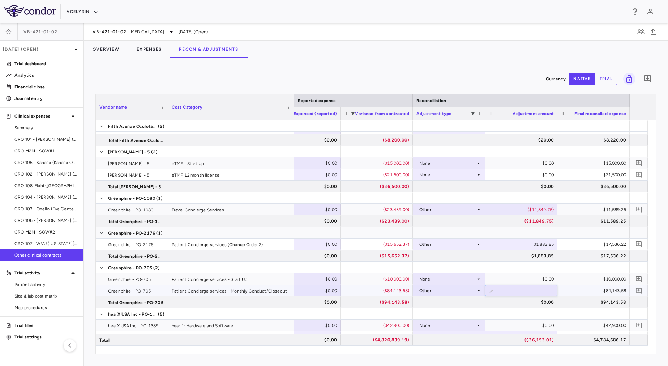
type input "*********"
click at [583, 287] on div "$84,143.58" at bounding box center [595, 291] width 62 height 12
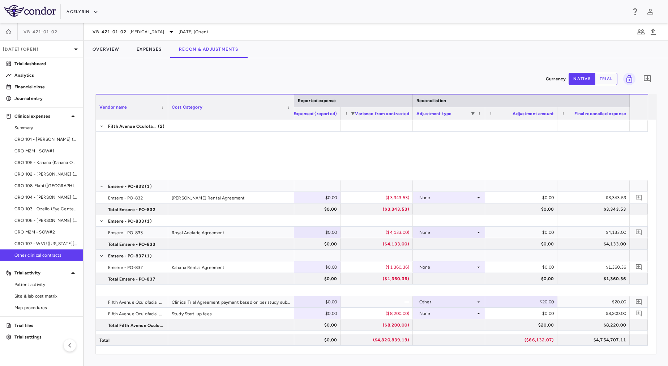
scroll to position [692, 0]
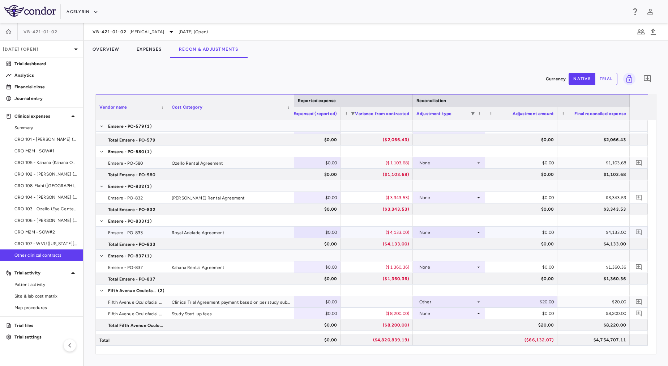
click at [442, 231] on div "None" at bounding box center [448, 232] width 56 height 12
click at [459, 258] on li "Other" at bounding box center [449, 257] width 72 height 11
click at [526, 229] on div "$0.00" at bounding box center [523, 232] width 62 height 12
type input "******"
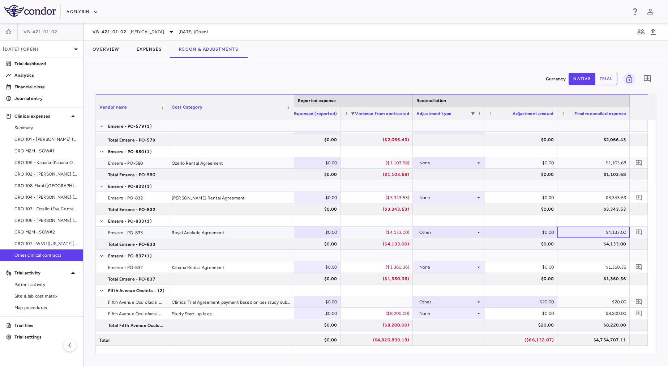
click at [570, 230] on div "$4,133.00" at bounding box center [595, 232] width 62 height 12
click at [529, 234] on div "$0.00" at bounding box center [523, 232] width 62 height 12
click at [589, 232] on div "$4,133.00" at bounding box center [595, 232] width 62 height 12
click at [56, 76] on p "Analytics" at bounding box center [45, 75] width 63 height 7
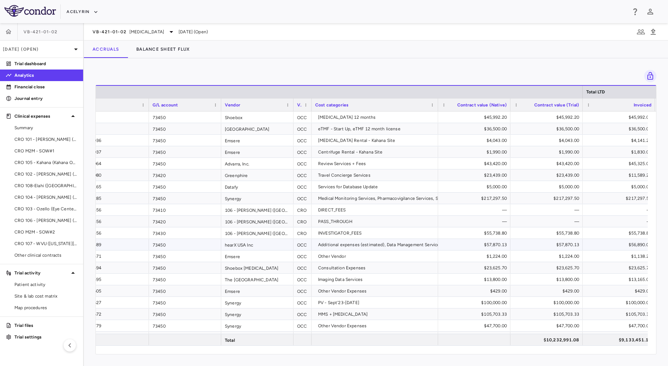
scroll to position [0, 34]
